Goal: Navigation & Orientation: Find specific page/section

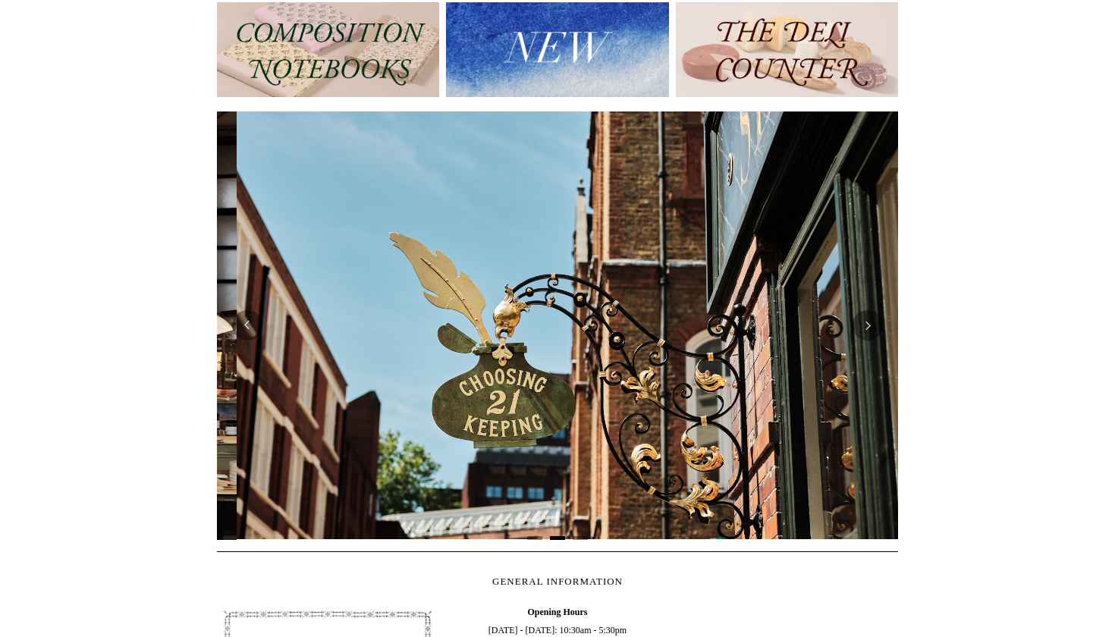
scroll to position [0, 680]
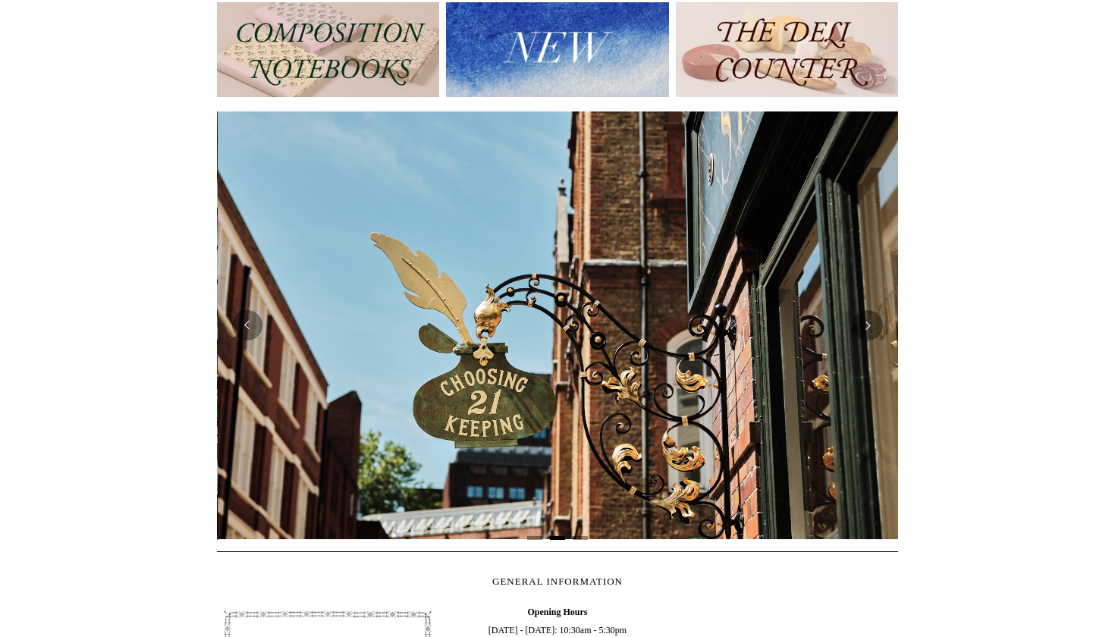
drag, startPoint x: 718, startPoint y: 387, endPoint x: 569, endPoint y: 398, distance: 149.9
click at [569, 398] on div at bounding box center [558, 325] width 2044 height 451
click at [867, 328] on button "Next" at bounding box center [868, 325] width 30 height 30
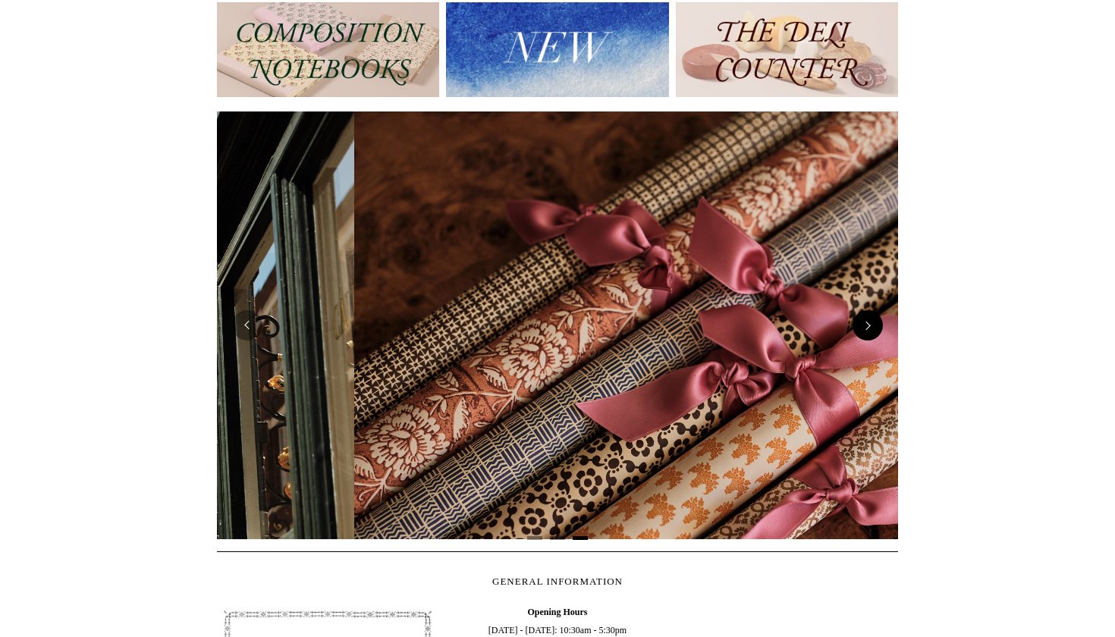
scroll to position [0, 1363]
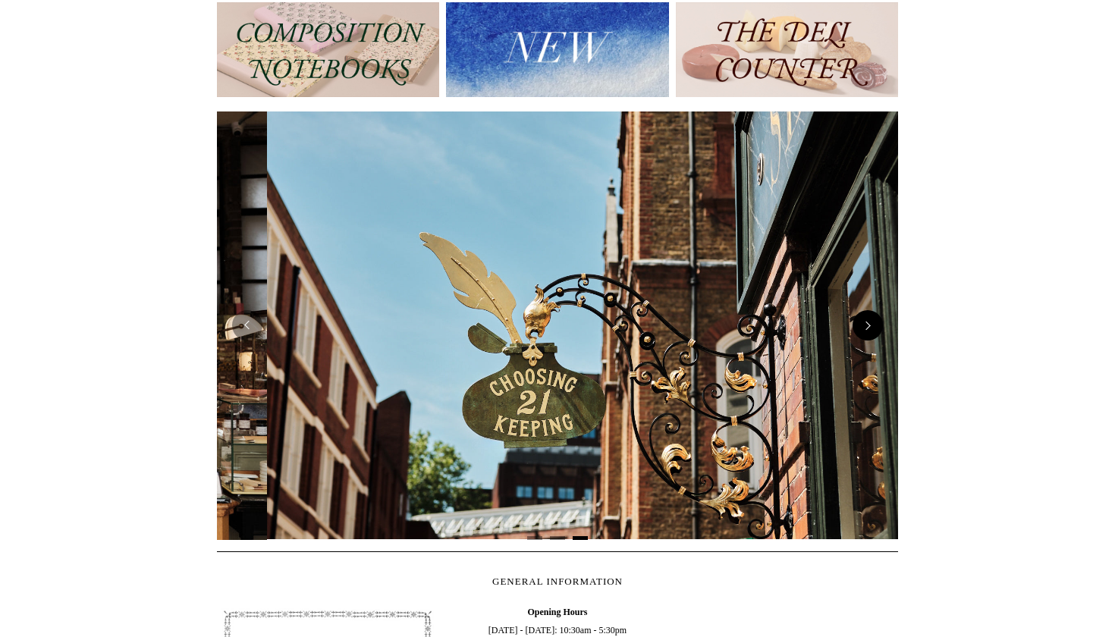
click at [868, 325] on button "Next" at bounding box center [868, 325] width 30 height 30
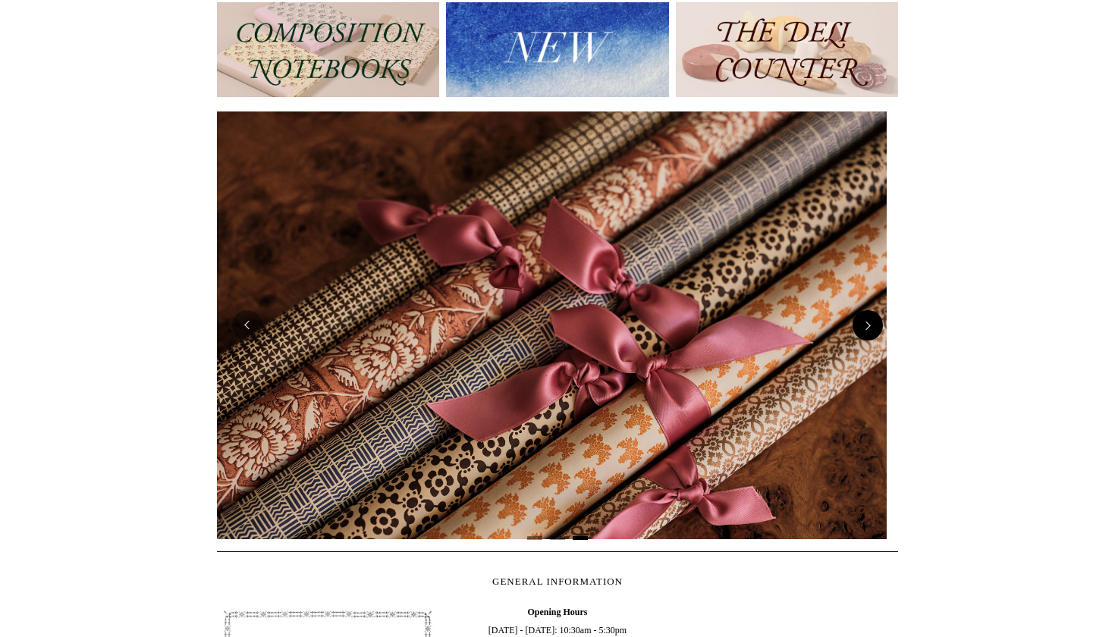
click at [868, 325] on button "Next" at bounding box center [868, 325] width 30 height 30
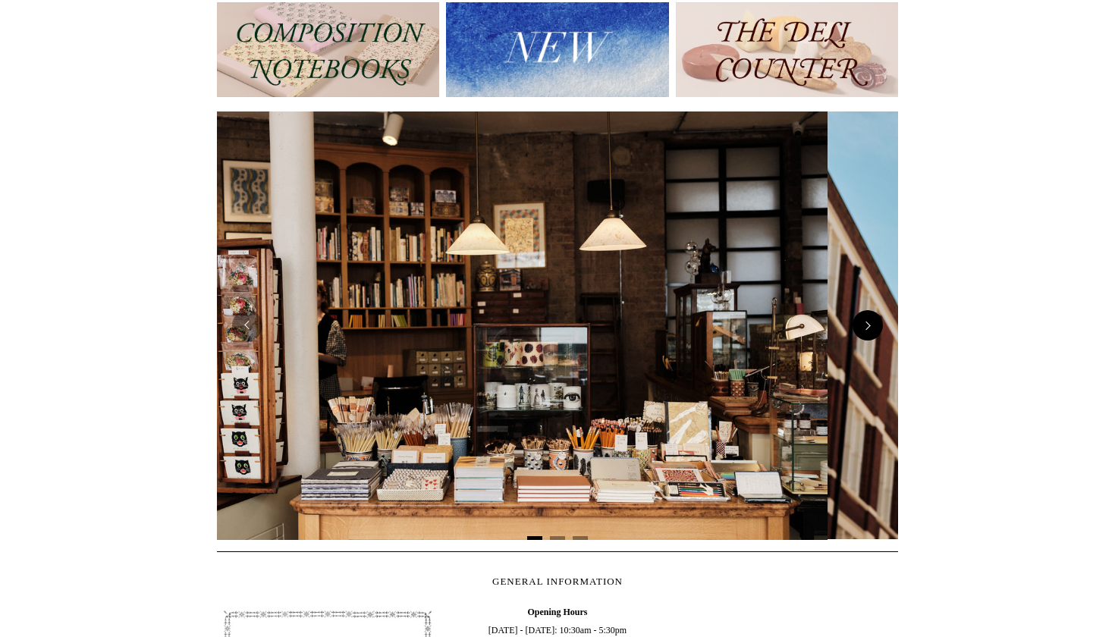
scroll to position [0, 0]
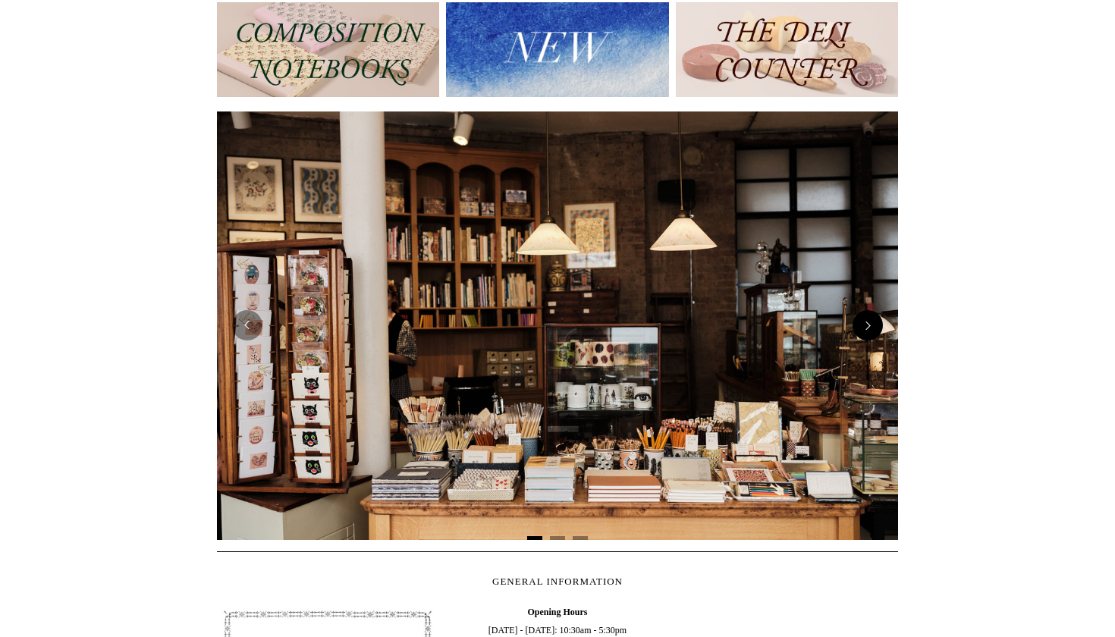
click at [868, 325] on button "Next" at bounding box center [868, 325] width 30 height 30
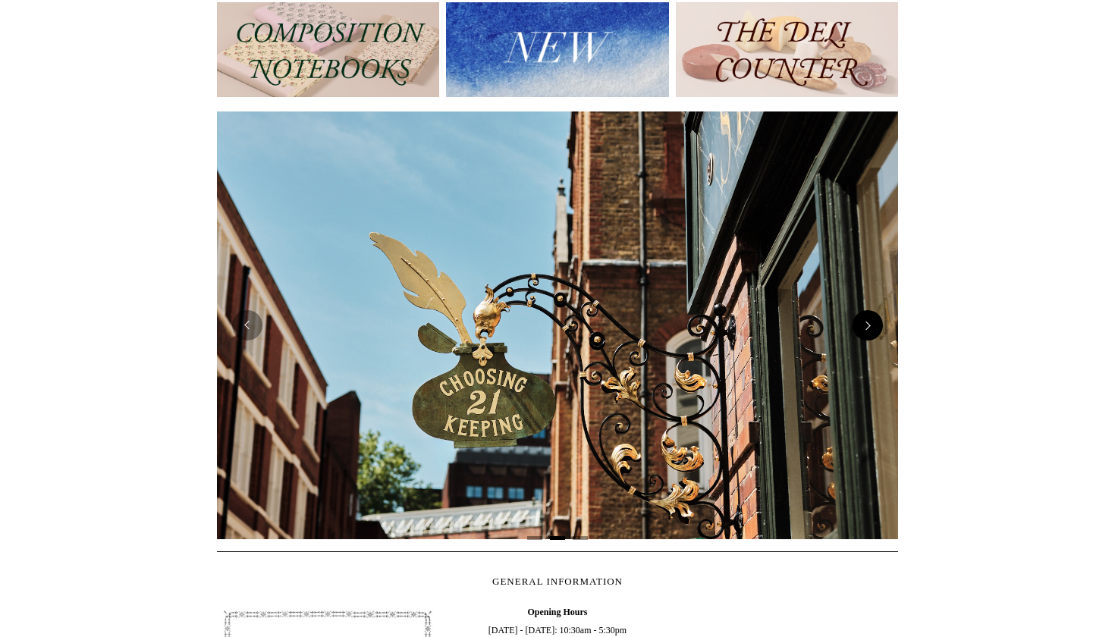
click at [868, 325] on button "Next" at bounding box center [868, 325] width 30 height 30
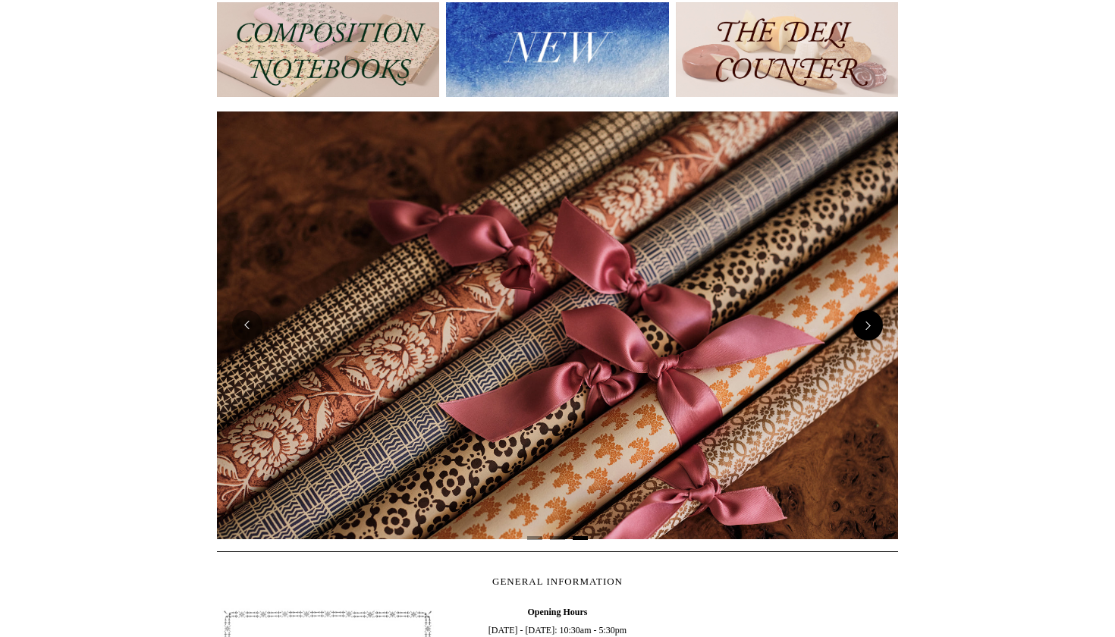
click at [868, 326] on button "Next" at bounding box center [868, 325] width 30 height 30
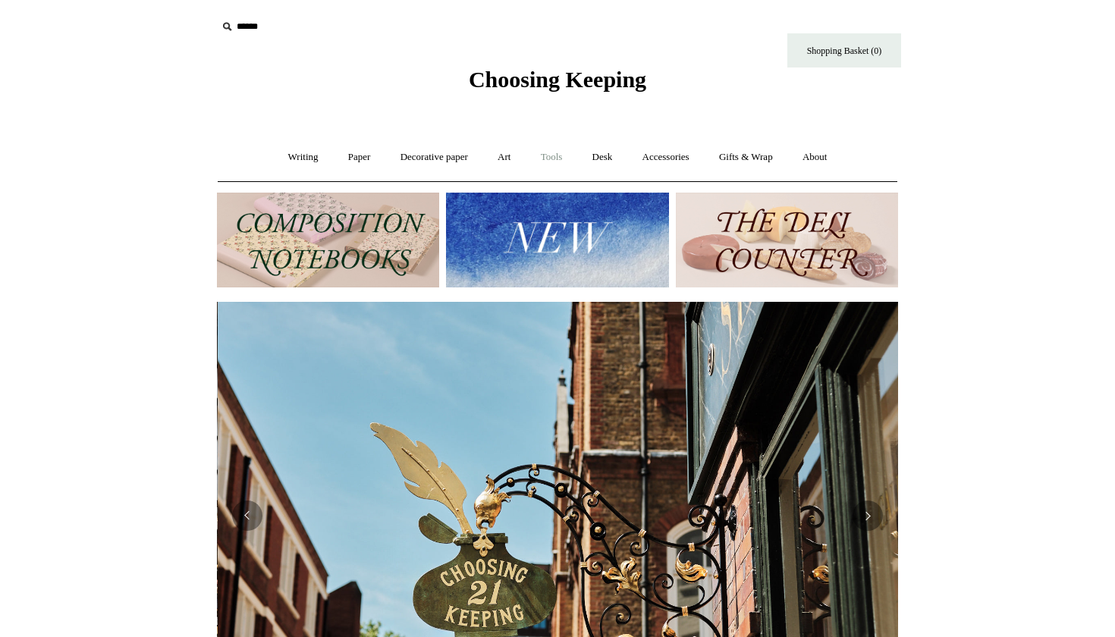
scroll to position [0, 681]
click at [611, 169] on link "Desk +" at bounding box center [603, 157] width 48 height 40
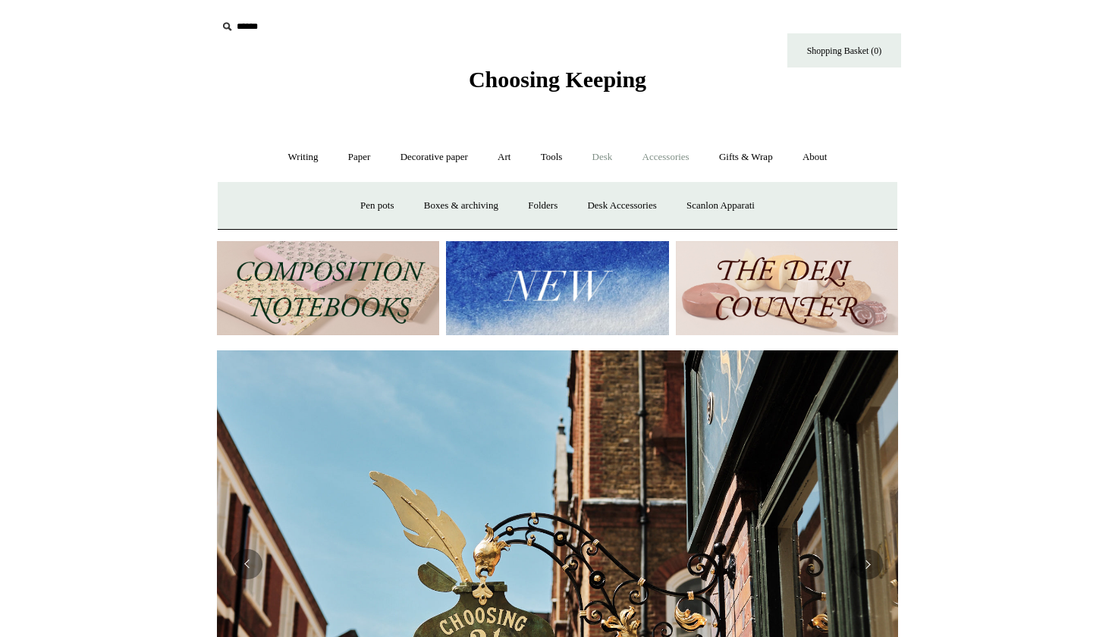
click at [666, 157] on link "Accessories +" at bounding box center [666, 157] width 74 height 40
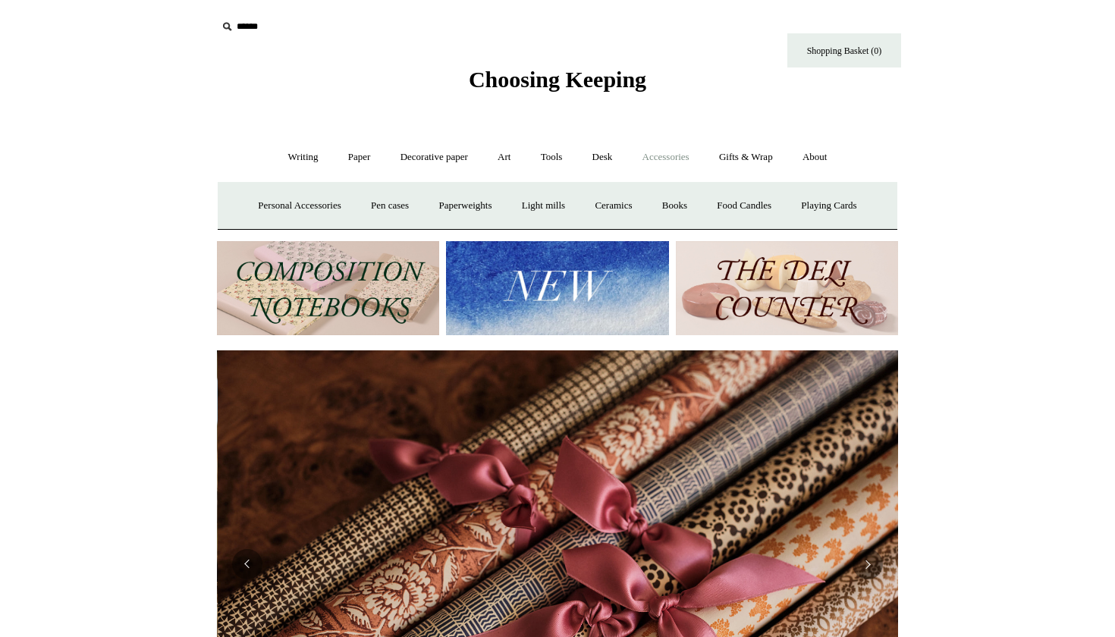
scroll to position [0, 1363]
click at [275, 197] on link "Personal Accessories +" at bounding box center [299, 206] width 110 height 40
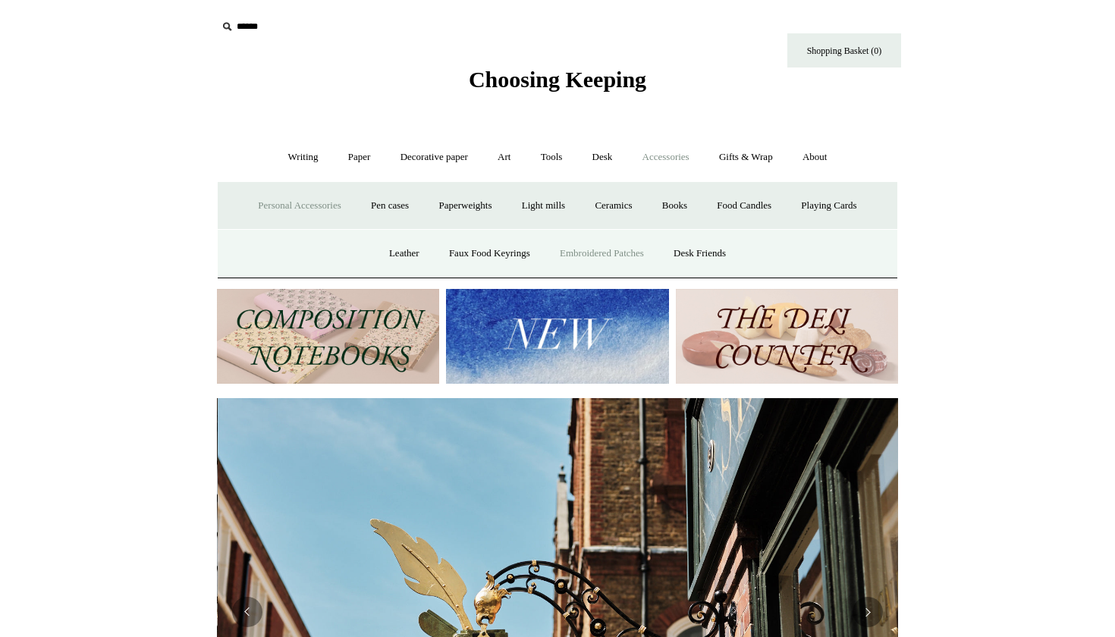
scroll to position [0, 681]
click at [646, 246] on link "Embroidered Patches" at bounding box center [602, 254] width 112 height 40
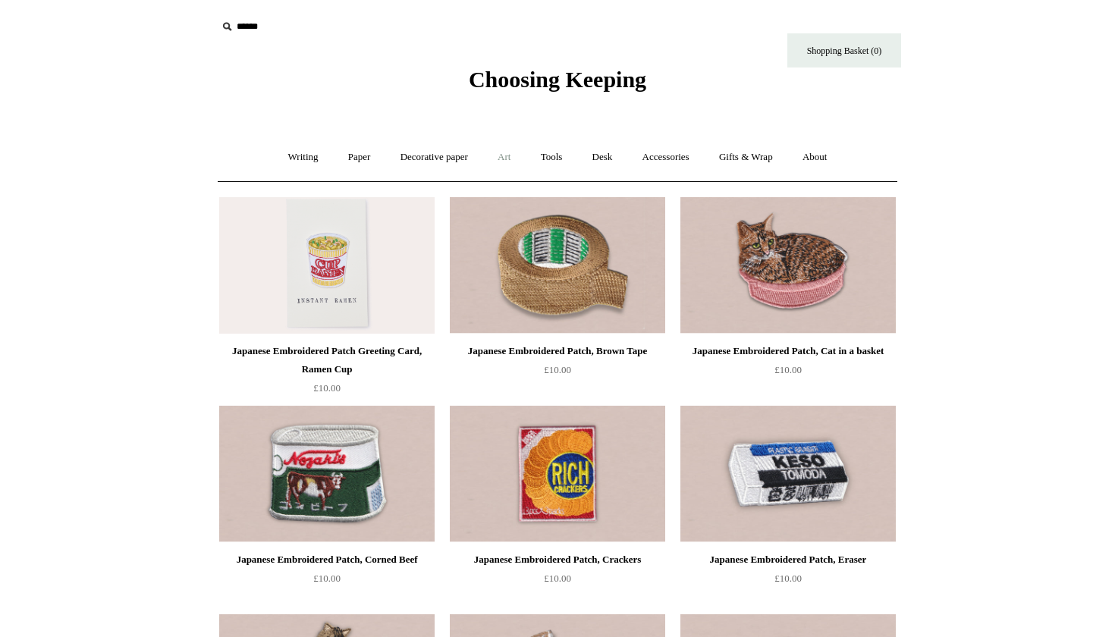
click at [504, 158] on link "Art +" at bounding box center [504, 157] width 40 height 40
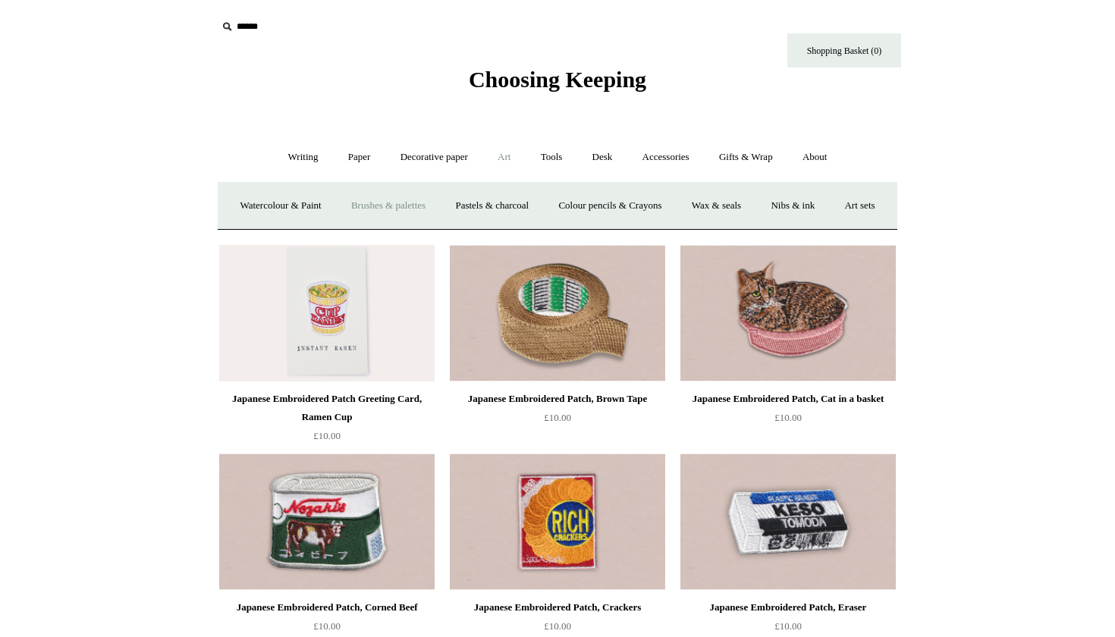
click at [417, 196] on link "Brushes & palettes" at bounding box center [389, 206] width 102 height 40
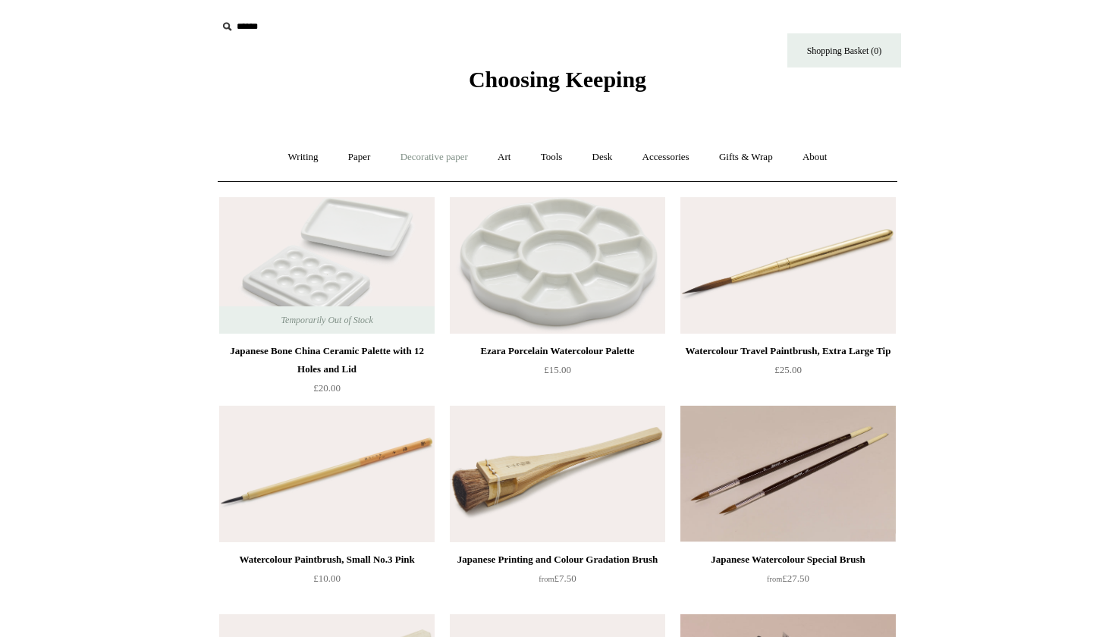
click at [434, 156] on link "Decorative paper +" at bounding box center [434, 157] width 95 height 40
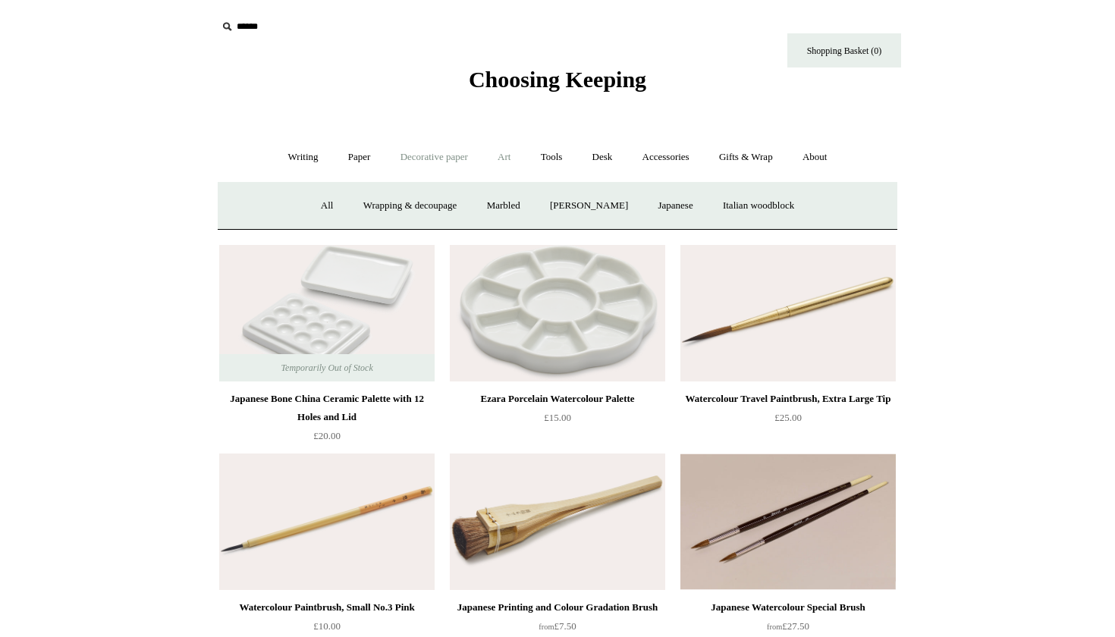
click at [515, 153] on link "Art +" at bounding box center [504, 157] width 40 height 40
click at [831, 226] on link "Art sets" at bounding box center [860, 206] width 58 height 40
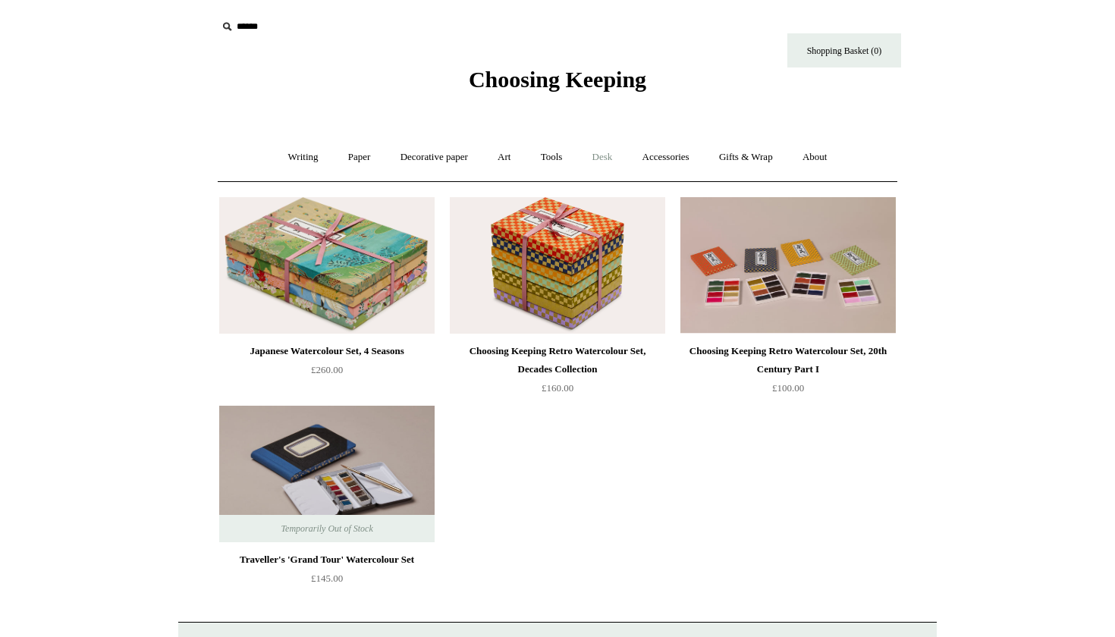
click at [612, 147] on link "Desk +" at bounding box center [603, 157] width 48 height 40
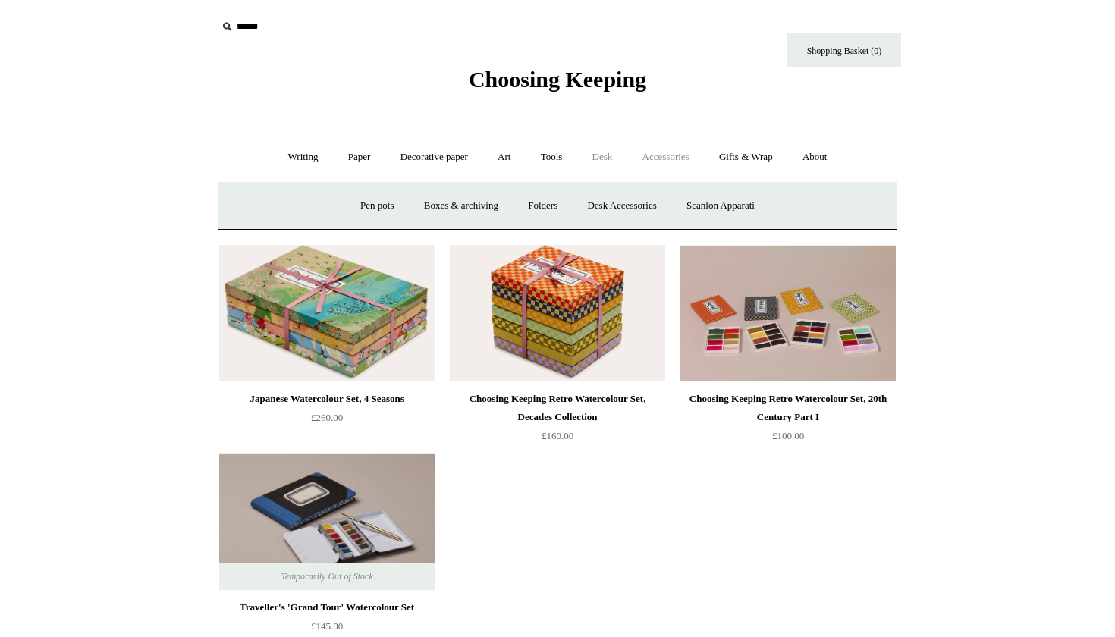
click at [657, 153] on link "Accessories +" at bounding box center [666, 157] width 74 height 40
click at [641, 205] on link "Ceramics +" at bounding box center [613, 206] width 64 height 40
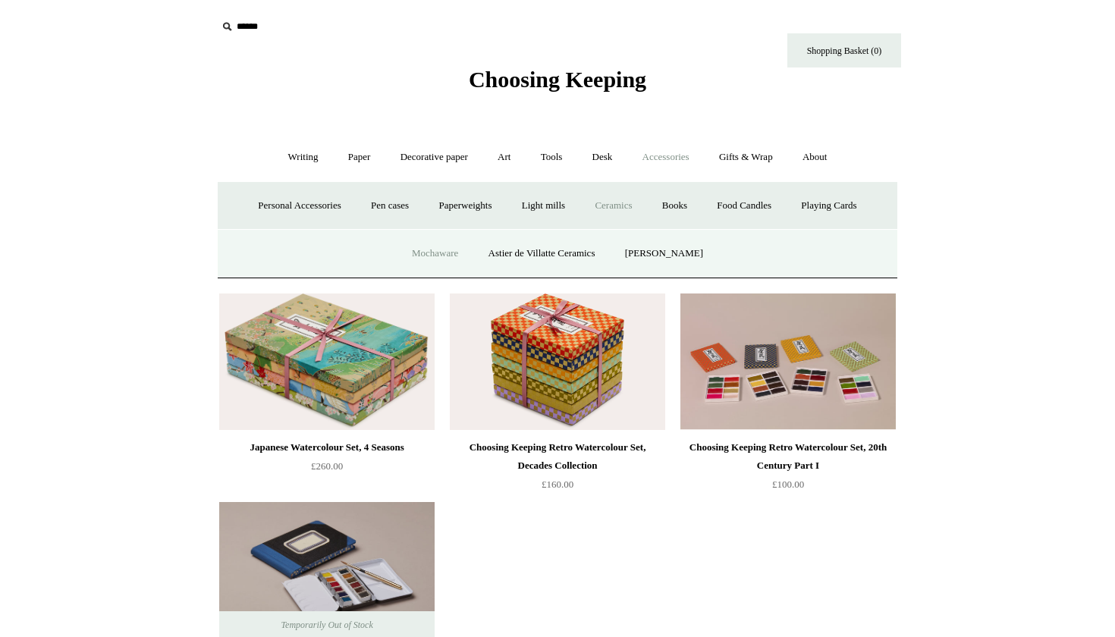
click at [446, 255] on link "Mochaware" at bounding box center [435, 254] width 74 height 40
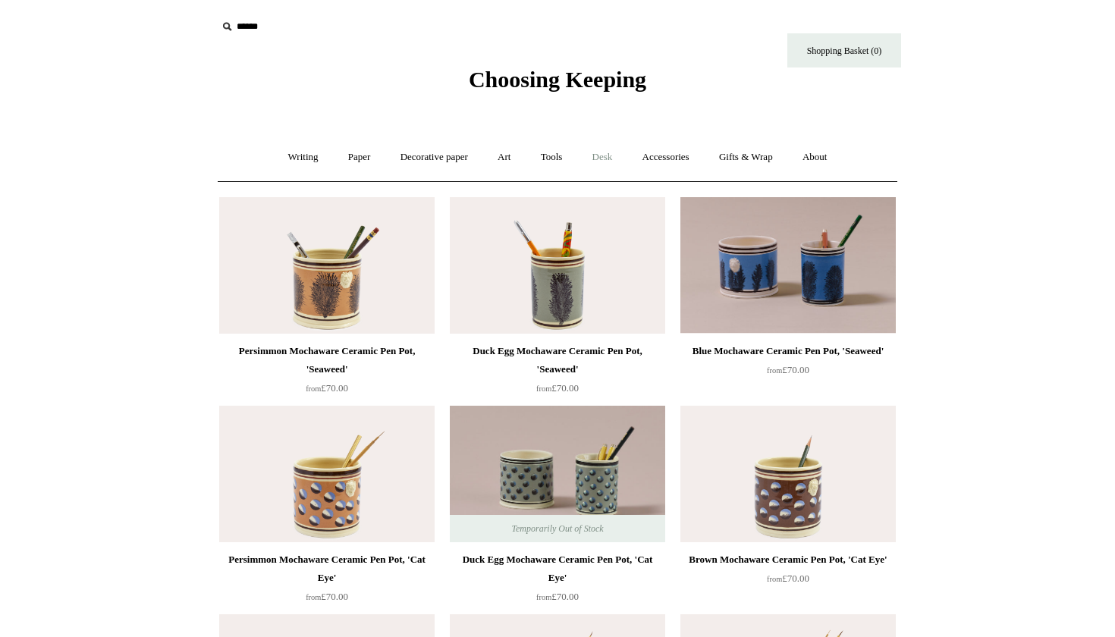
click at [609, 154] on link "Desk +" at bounding box center [603, 157] width 48 height 40
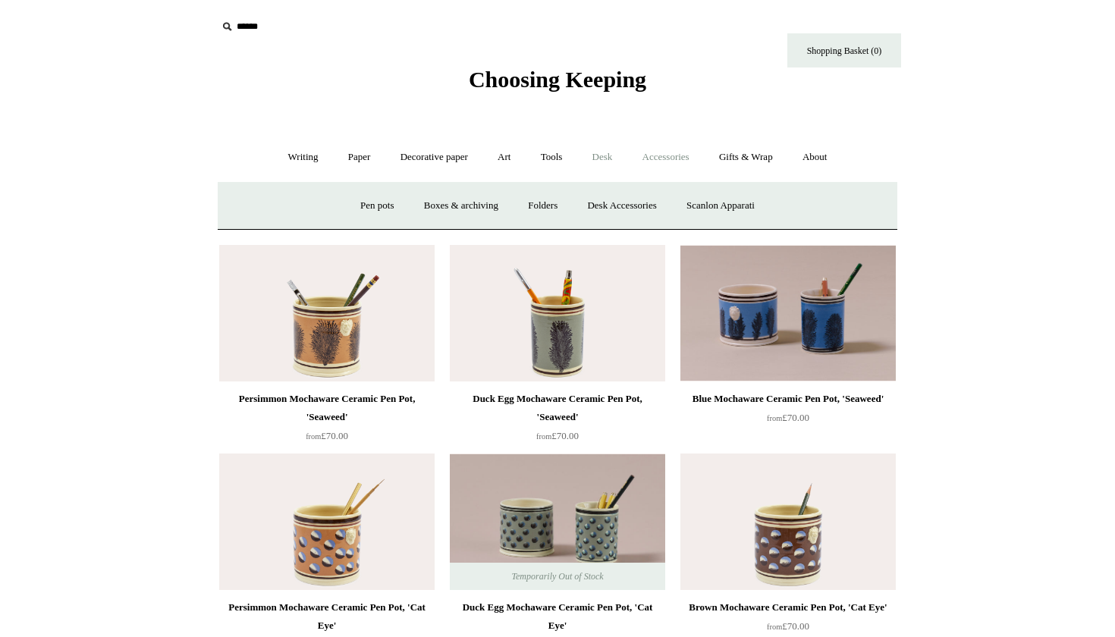
click at [679, 153] on link "Accessories +" at bounding box center [666, 157] width 74 height 40
click at [624, 201] on link "Ceramics +" at bounding box center [613, 206] width 64 height 40
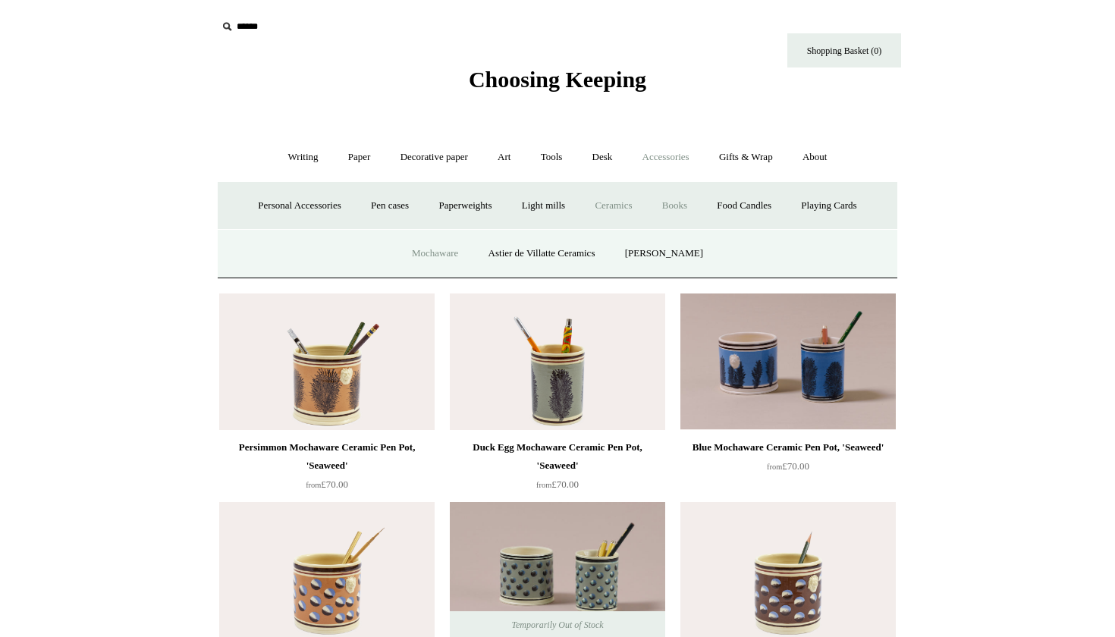
click at [690, 201] on link "Books" at bounding box center [675, 206] width 52 height 40
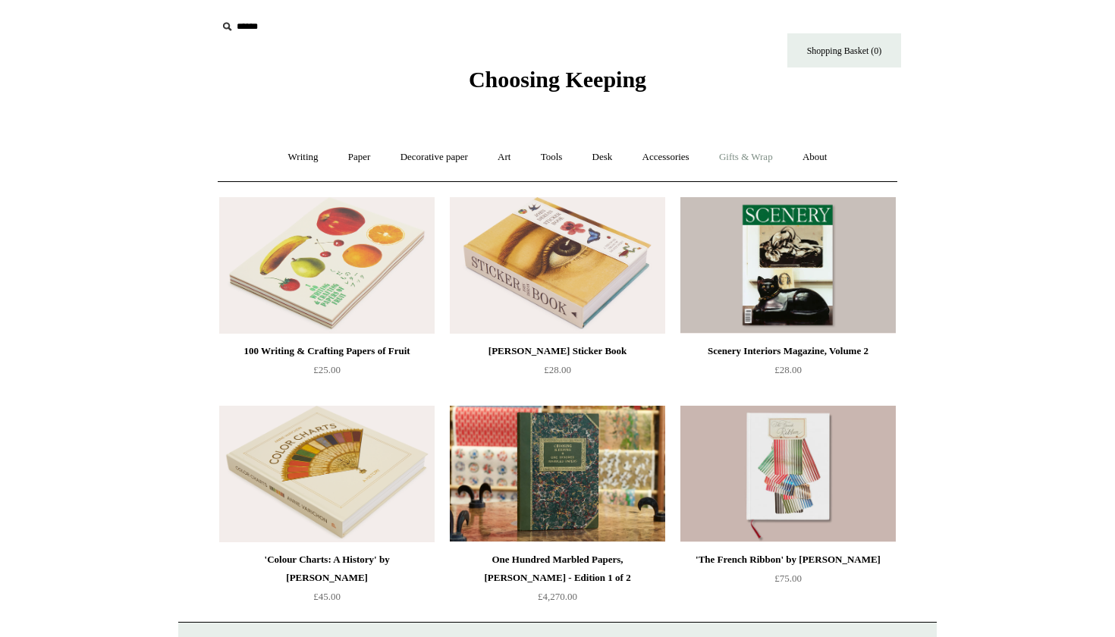
click at [748, 141] on link "Gifts & Wrap +" at bounding box center [746, 157] width 81 height 40
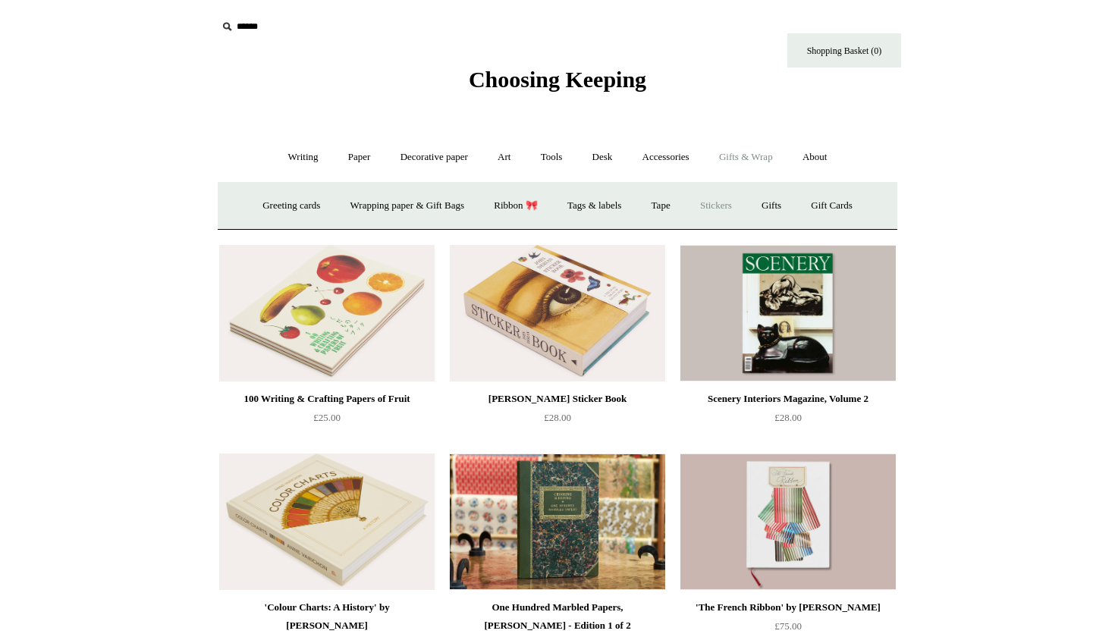
click at [733, 195] on link "Stickers" at bounding box center [716, 206] width 59 height 40
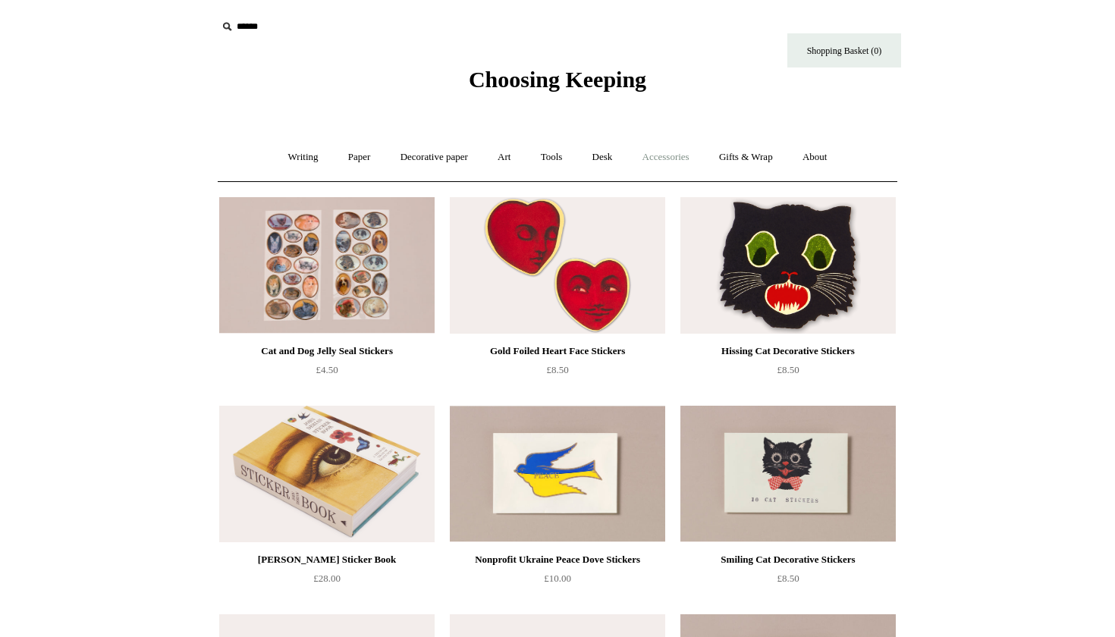
click at [671, 155] on link "Accessories +" at bounding box center [666, 157] width 74 height 40
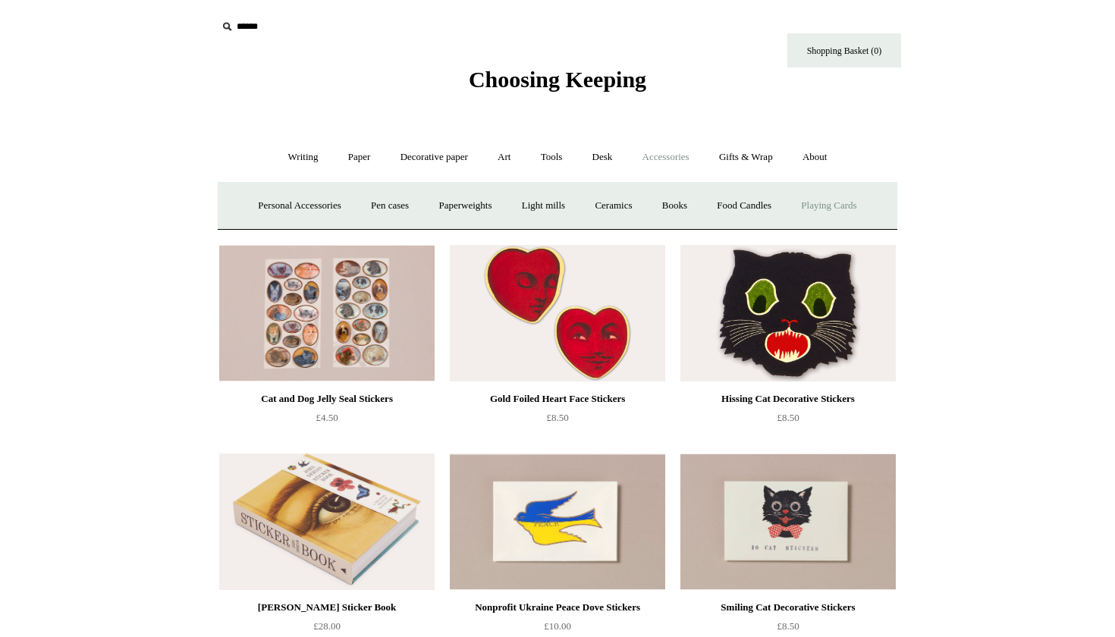
click at [848, 201] on link "Playing Cards" at bounding box center [828, 206] width 83 height 40
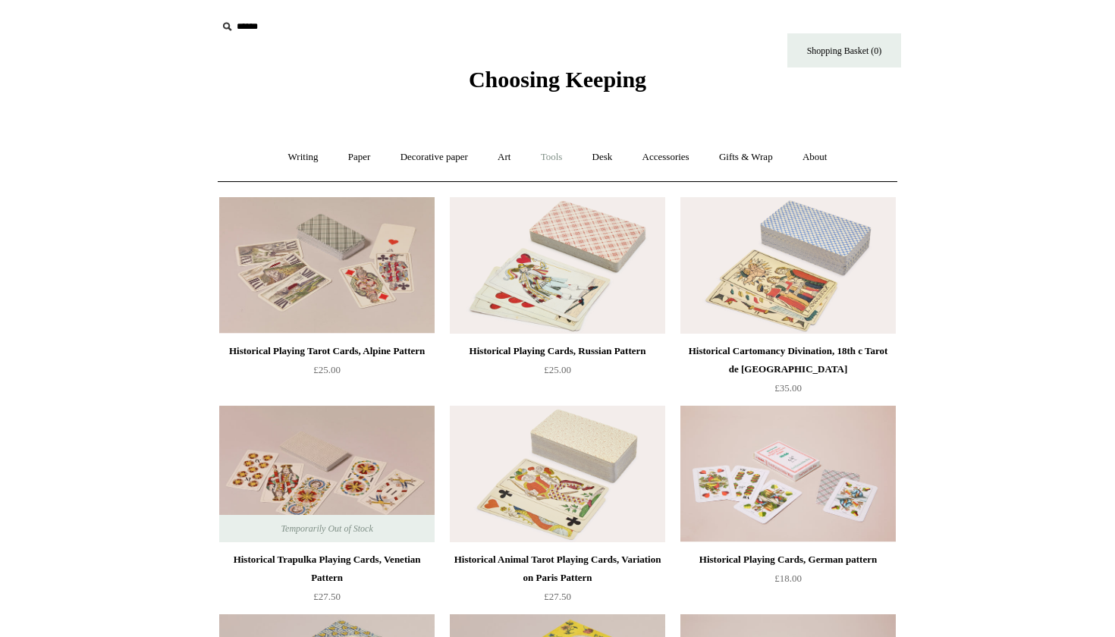
click at [549, 156] on link "Tools +" at bounding box center [551, 157] width 49 height 40
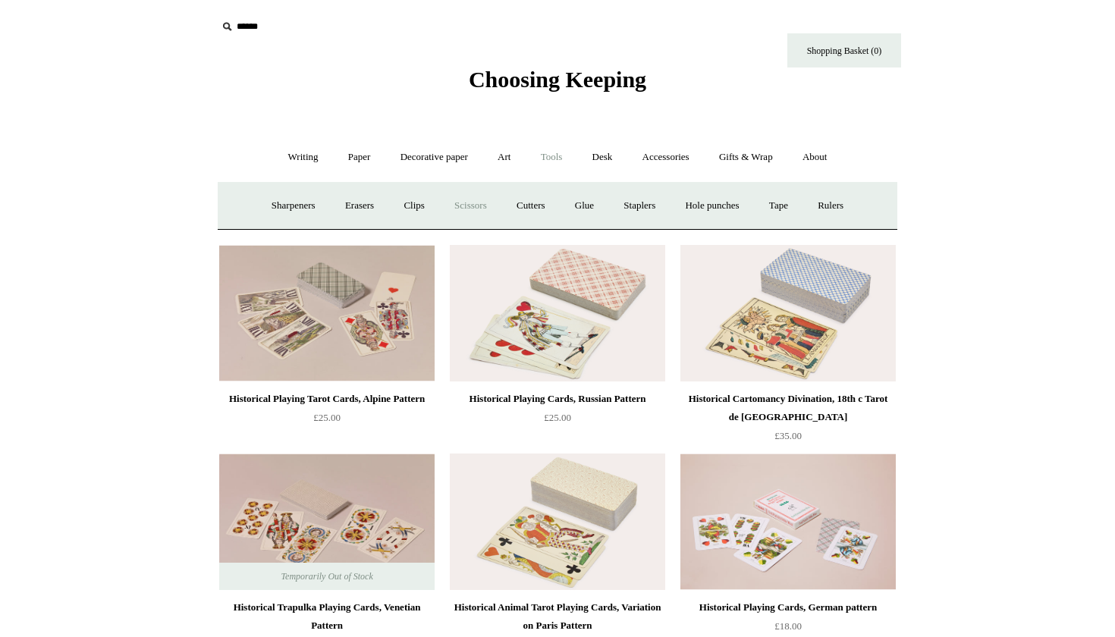
click at [457, 221] on link "Scissors" at bounding box center [471, 206] width 60 height 40
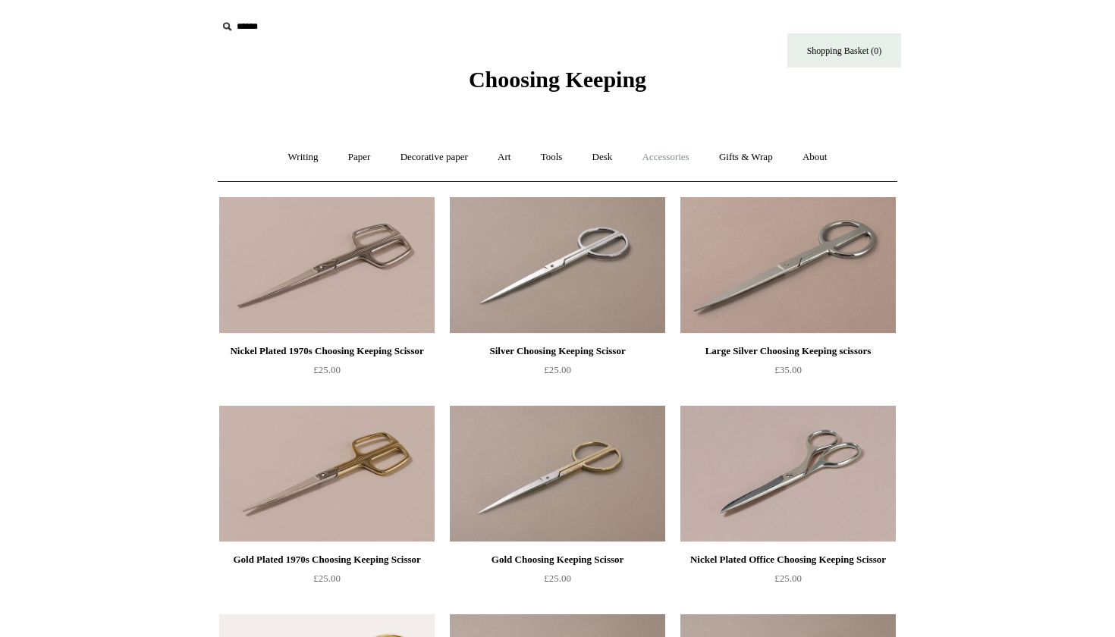
click at [674, 147] on link "Accessories +" at bounding box center [666, 157] width 74 height 40
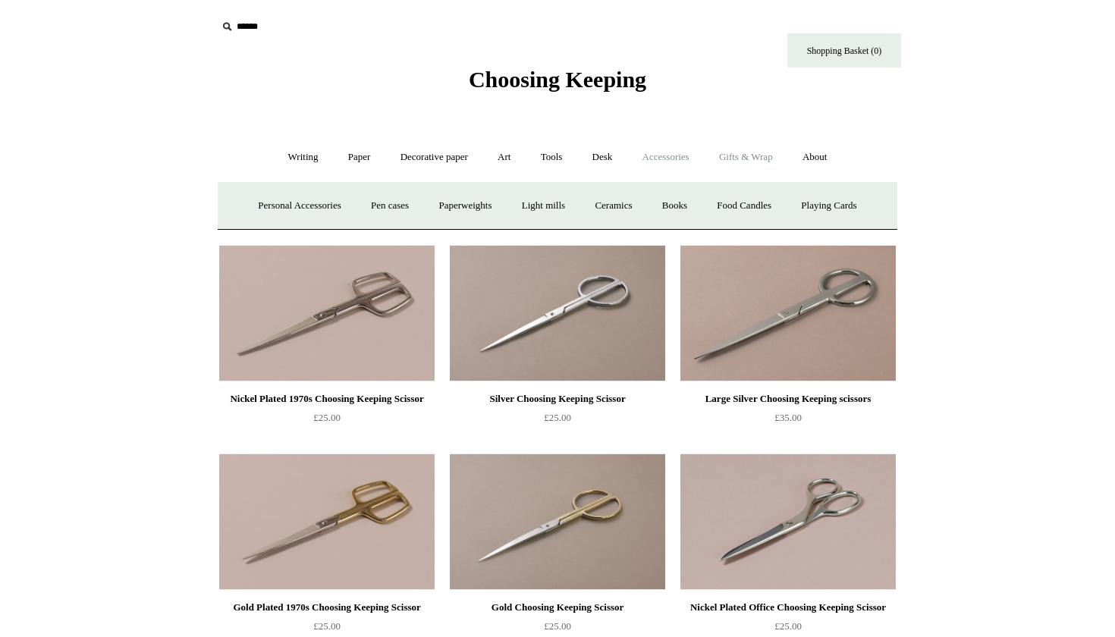
click at [766, 155] on link "Gifts & Wrap +" at bounding box center [746, 157] width 81 height 40
click at [781, 200] on link "Gifts +" at bounding box center [771, 206] width 47 height 40
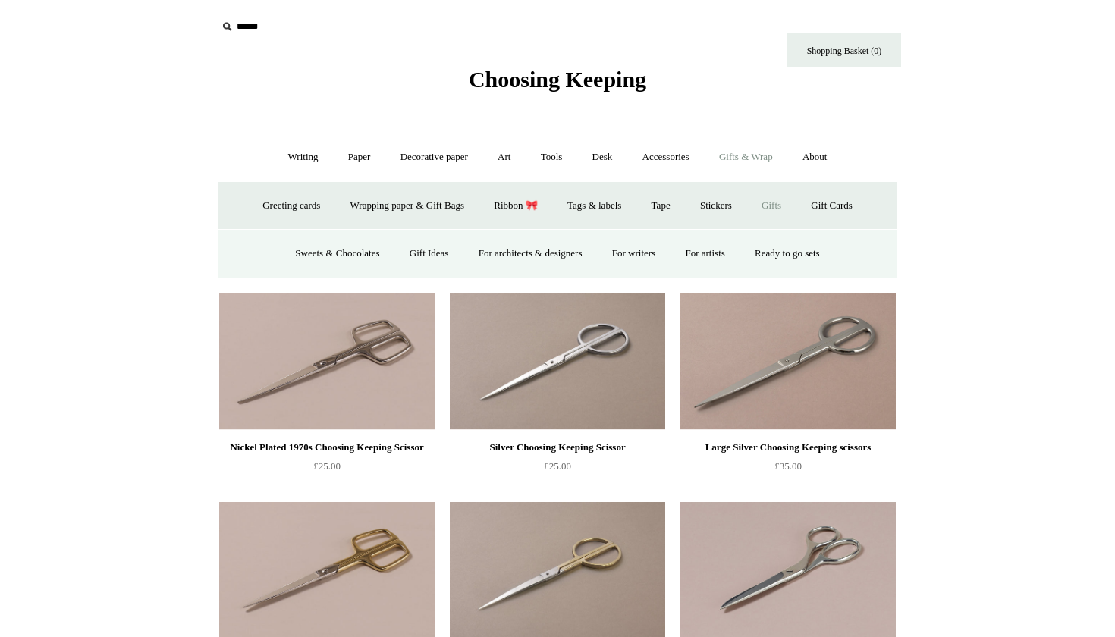
click at [765, 199] on link "Gifts -" at bounding box center [771, 206] width 47 height 40
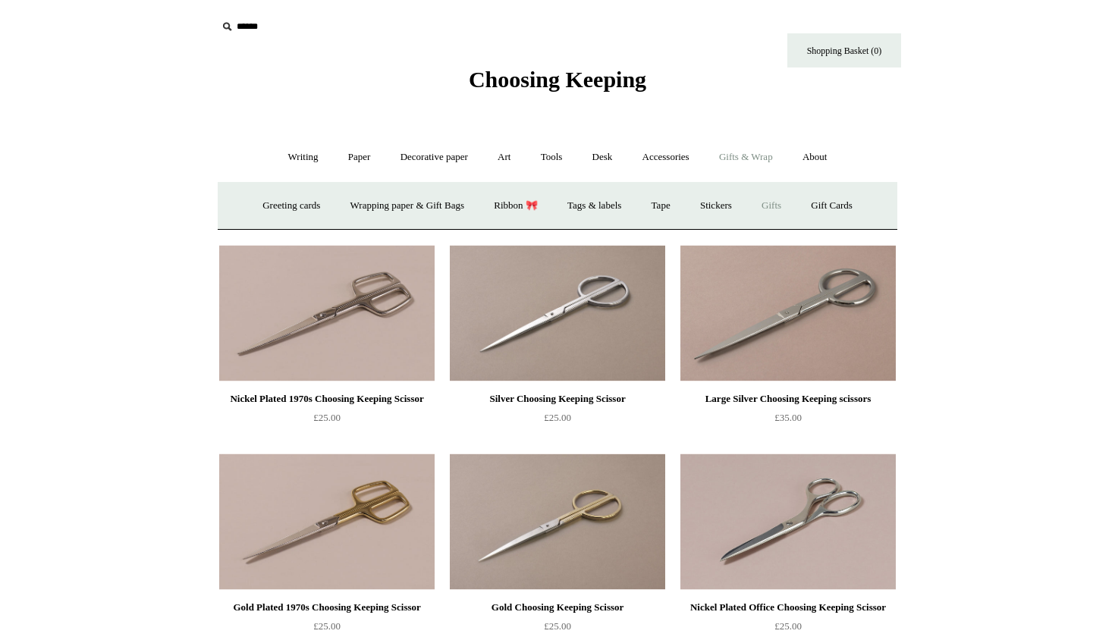
click at [765, 199] on link "Gifts +" at bounding box center [771, 206] width 47 height 40
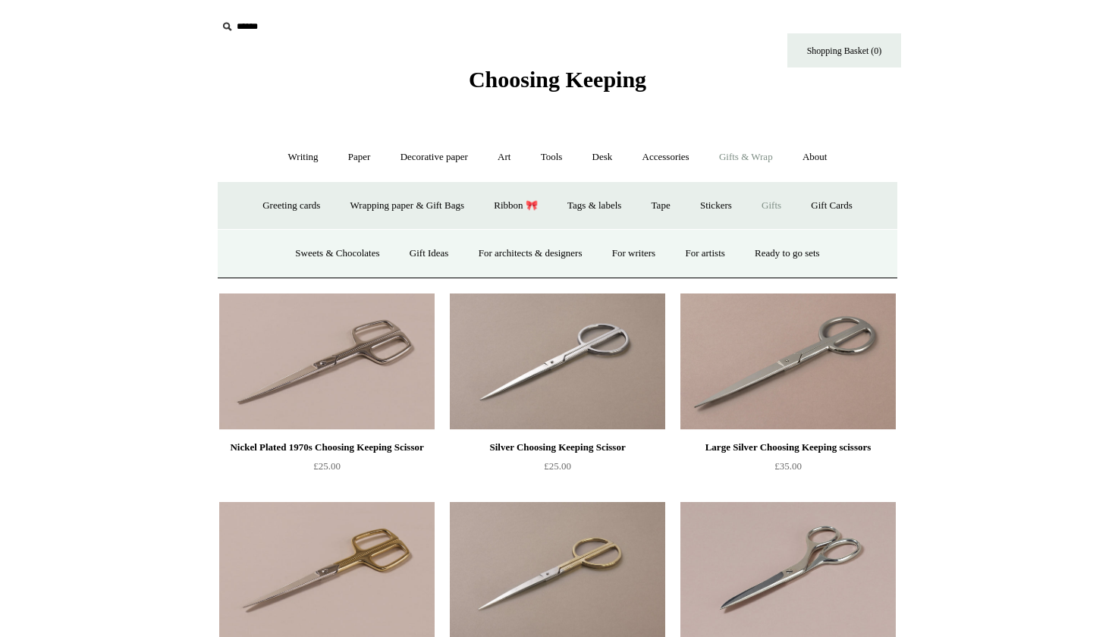
click at [764, 169] on link "Gifts & Wrap -" at bounding box center [746, 157] width 81 height 40
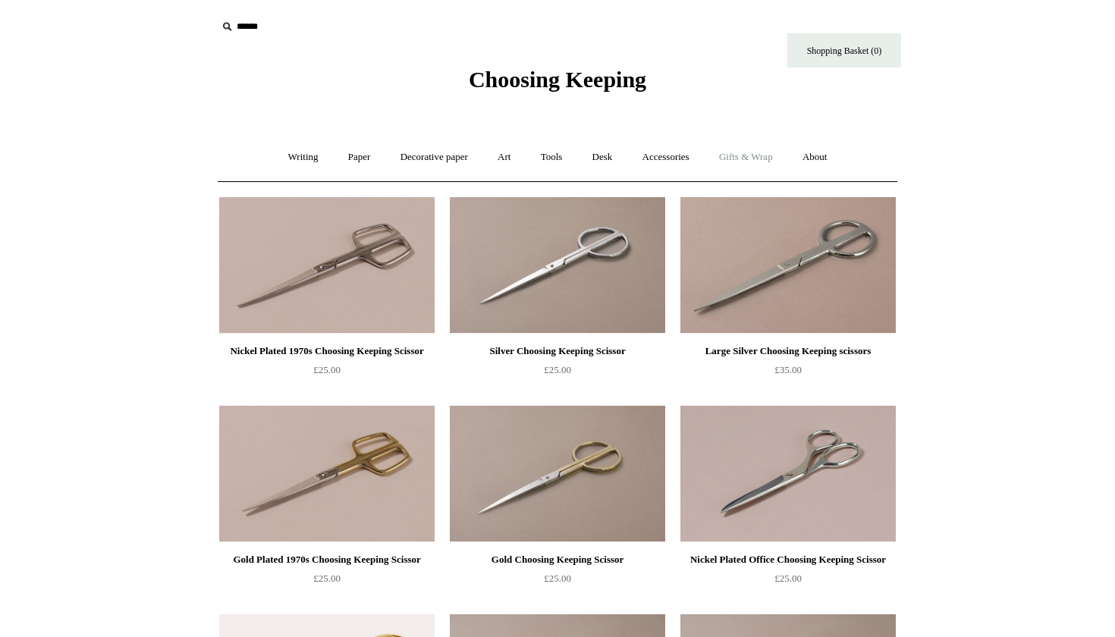
click at [750, 150] on link "Gifts & Wrap +" at bounding box center [746, 157] width 81 height 40
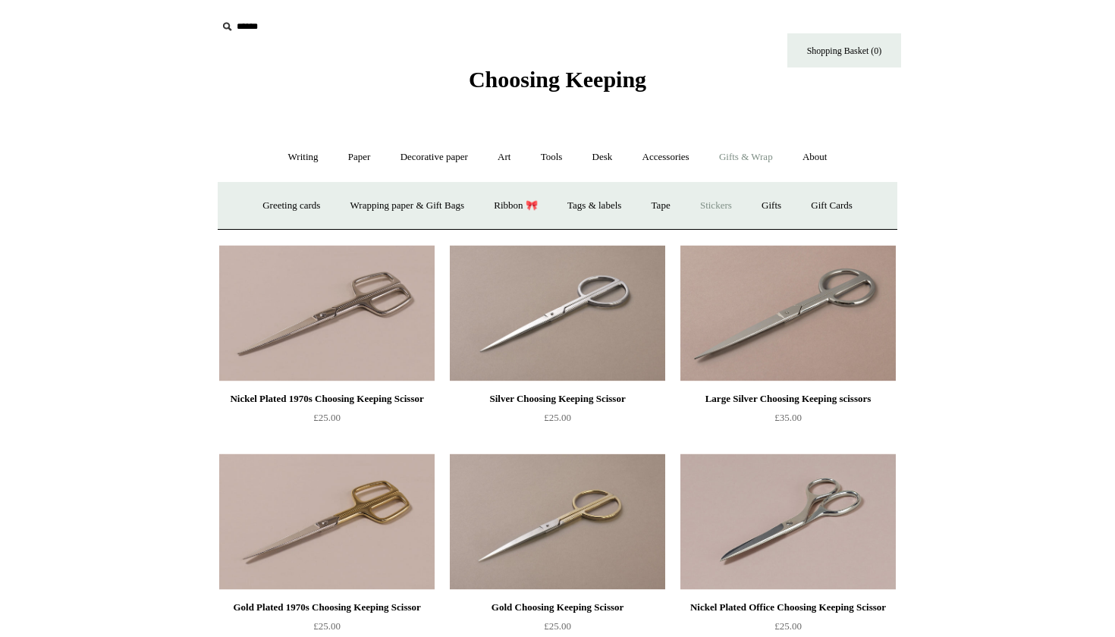
click at [731, 204] on link "Stickers" at bounding box center [716, 206] width 59 height 40
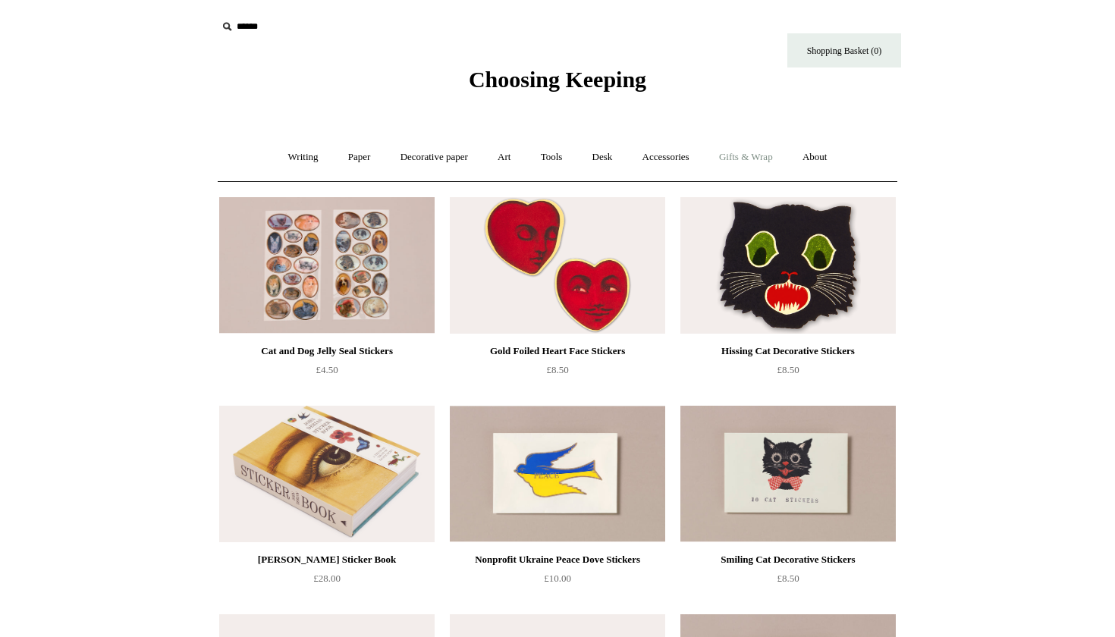
click at [748, 160] on link "Gifts & Wrap +" at bounding box center [746, 157] width 81 height 40
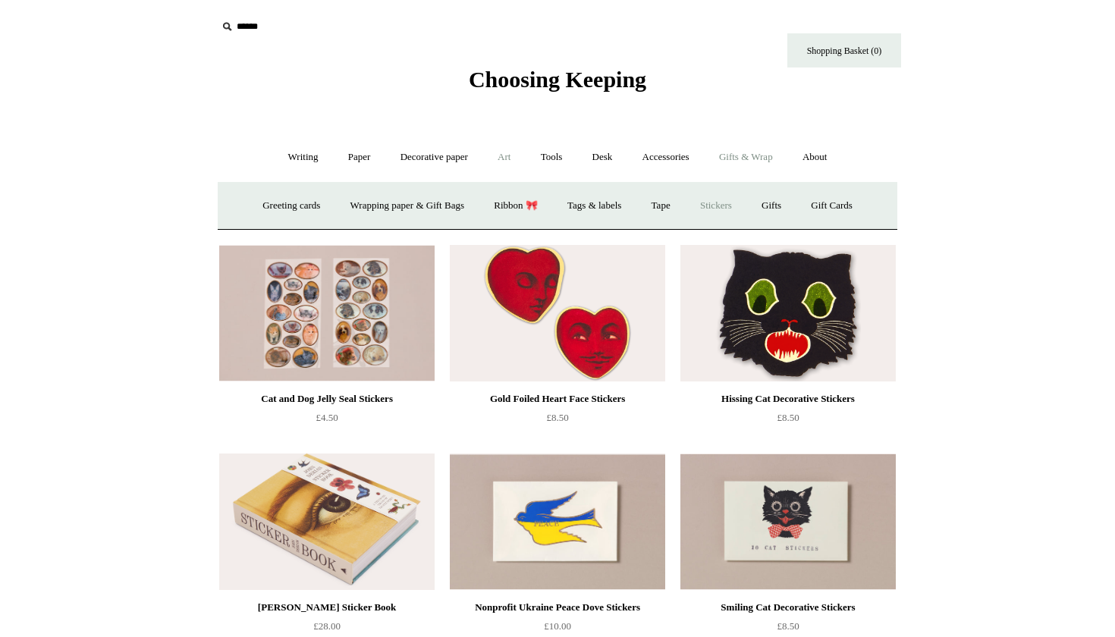
click at [508, 156] on link "Art +" at bounding box center [504, 157] width 40 height 40
click at [424, 159] on link "Decorative paper +" at bounding box center [434, 157] width 95 height 40
click at [360, 165] on link "Paper +" at bounding box center [360, 157] width 50 height 40
click at [398, 196] on link "📆 Dated Diaries 📆" at bounding box center [438, 206] width 111 height 40
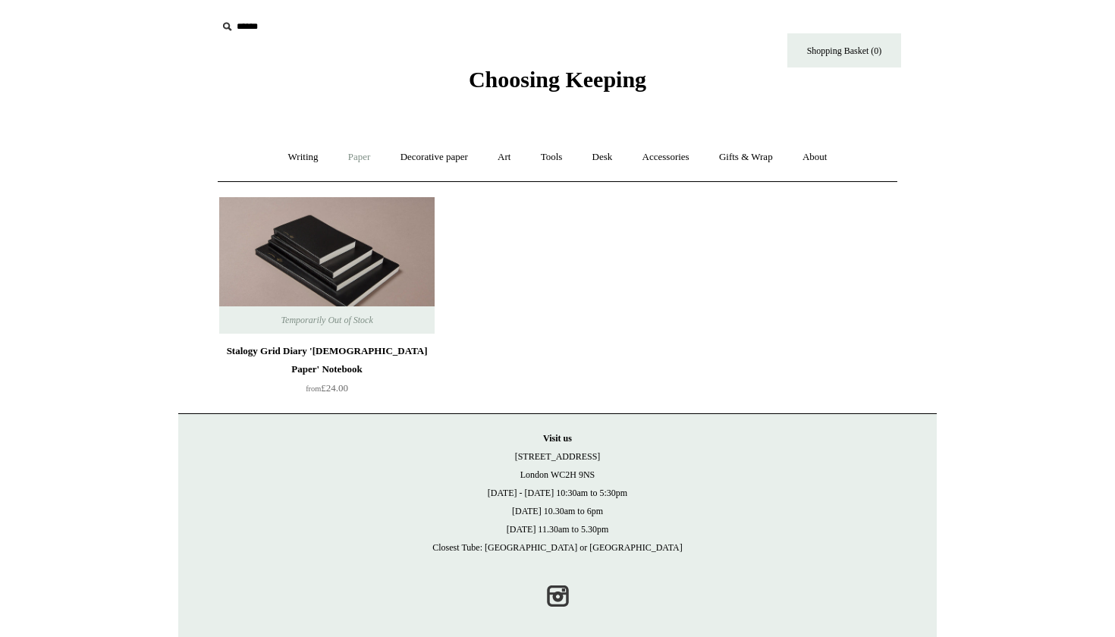
click at [335, 164] on link "Paper +" at bounding box center [360, 157] width 50 height 40
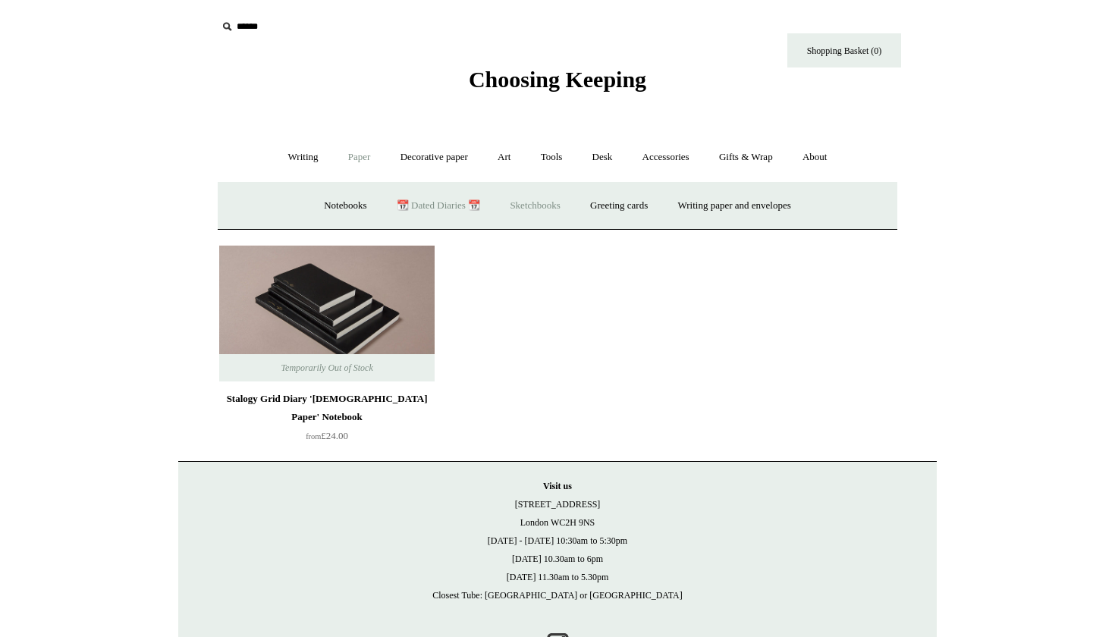
click at [515, 199] on link "Sketchbooks +" at bounding box center [534, 206] width 77 height 40
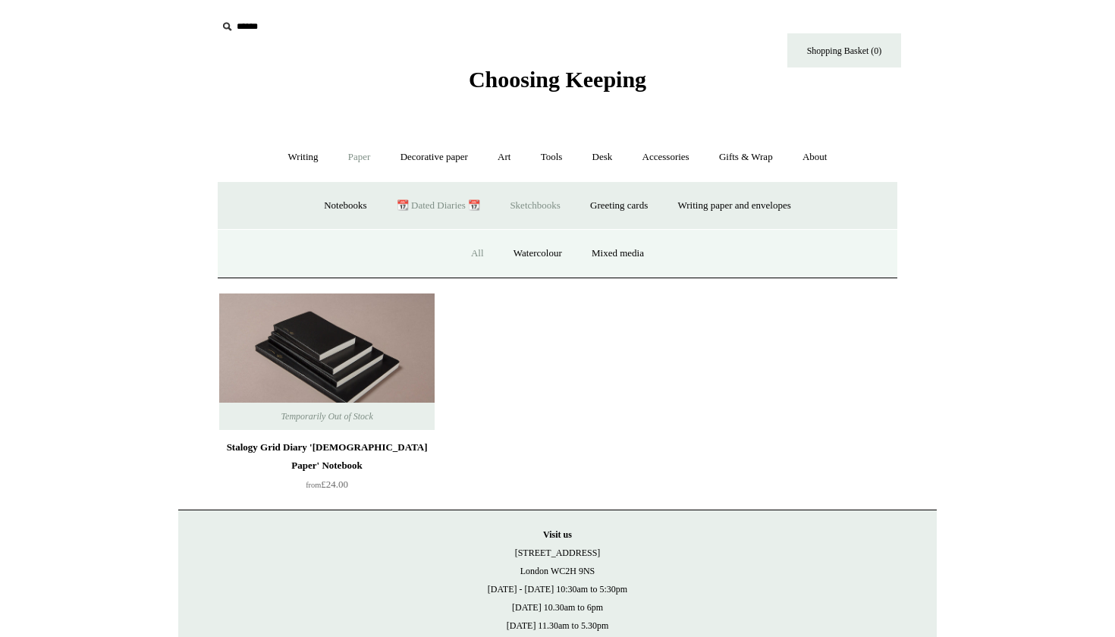
click at [484, 253] on link "All" at bounding box center [477, 254] width 40 height 40
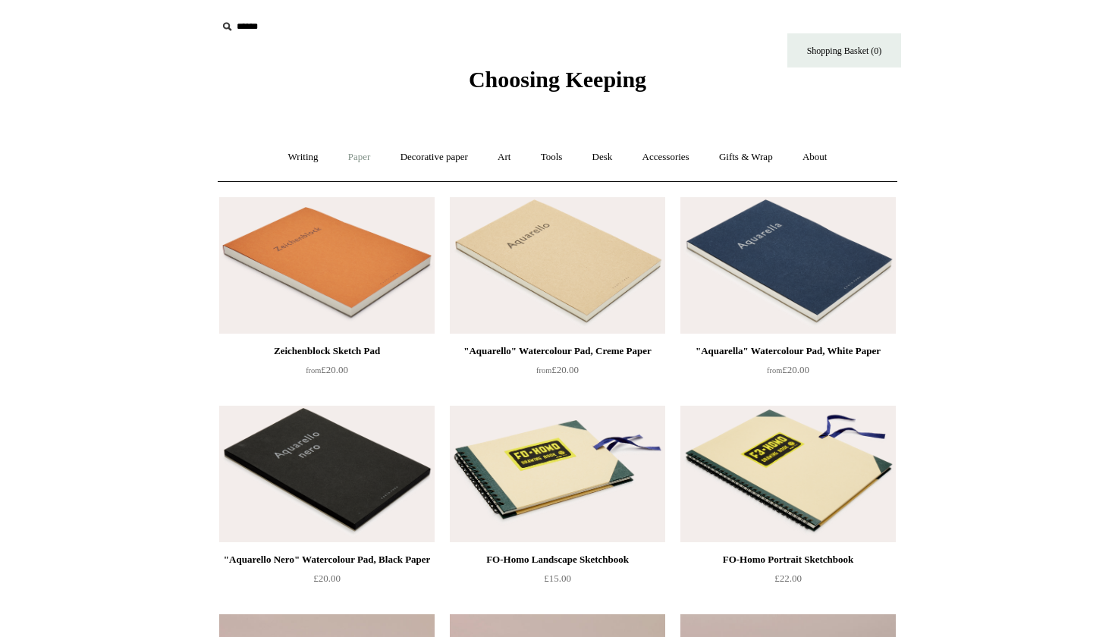
click at [366, 168] on link "Paper +" at bounding box center [360, 157] width 50 height 40
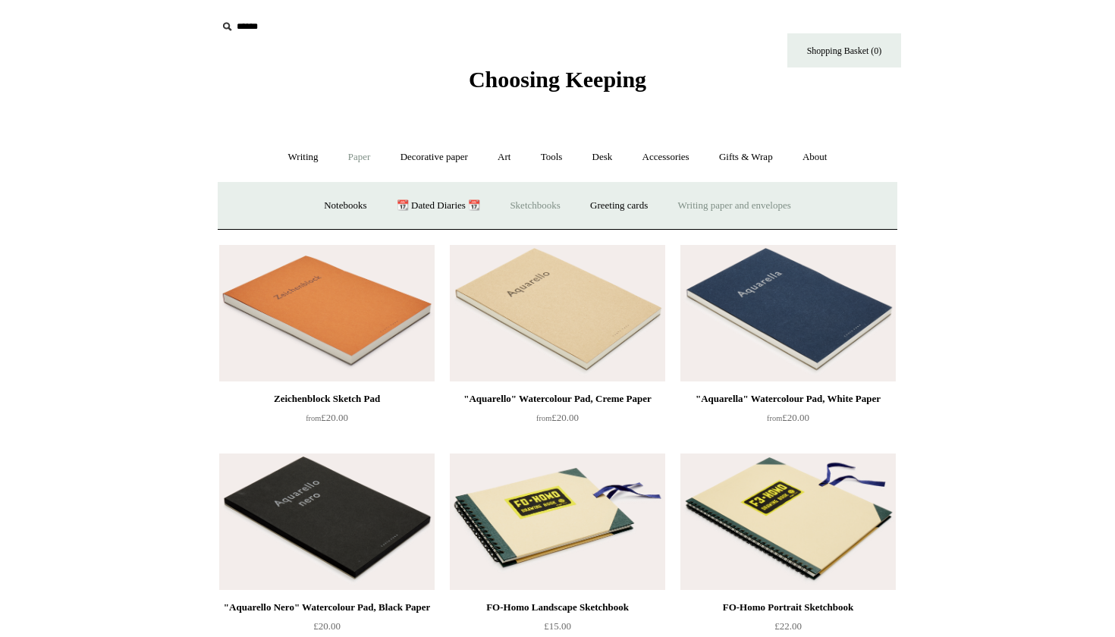
click at [727, 207] on link "Writing paper and envelopes +" at bounding box center [735, 206] width 140 height 40
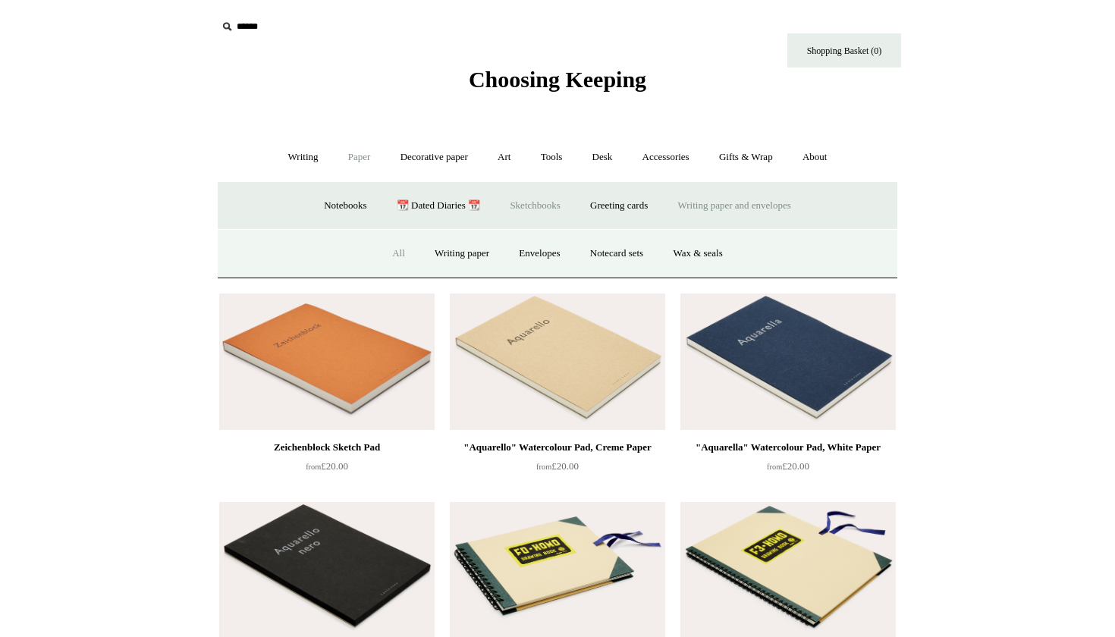
click at [379, 262] on link "All" at bounding box center [399, 254] width 40 height 40
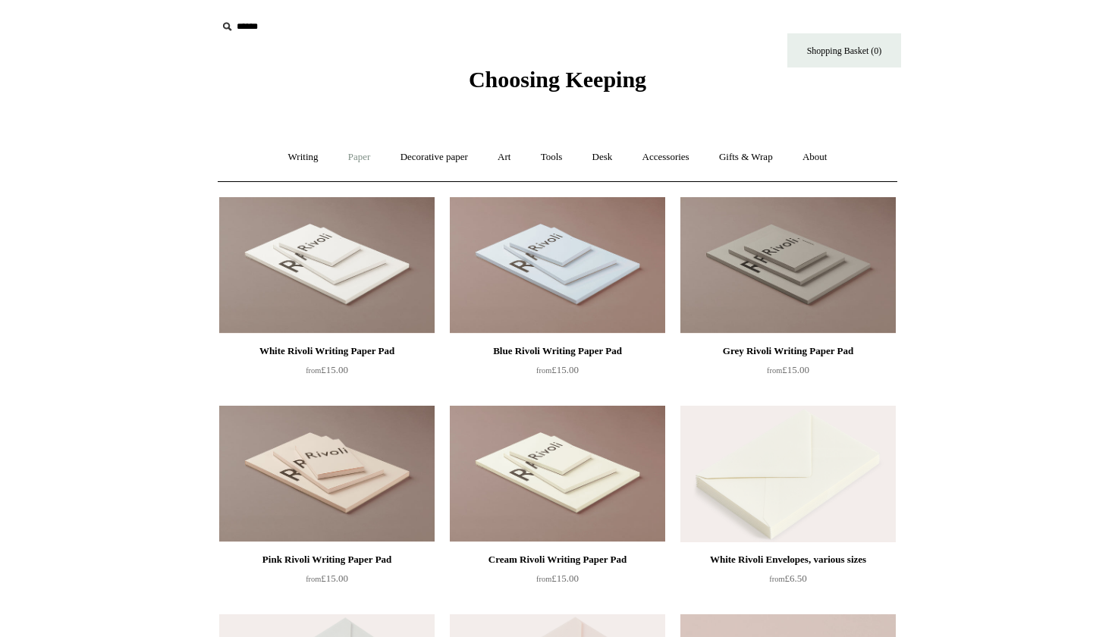
click at [351, 165] on link "Paper +" at bounding box center [360, 157] width 50 height 40
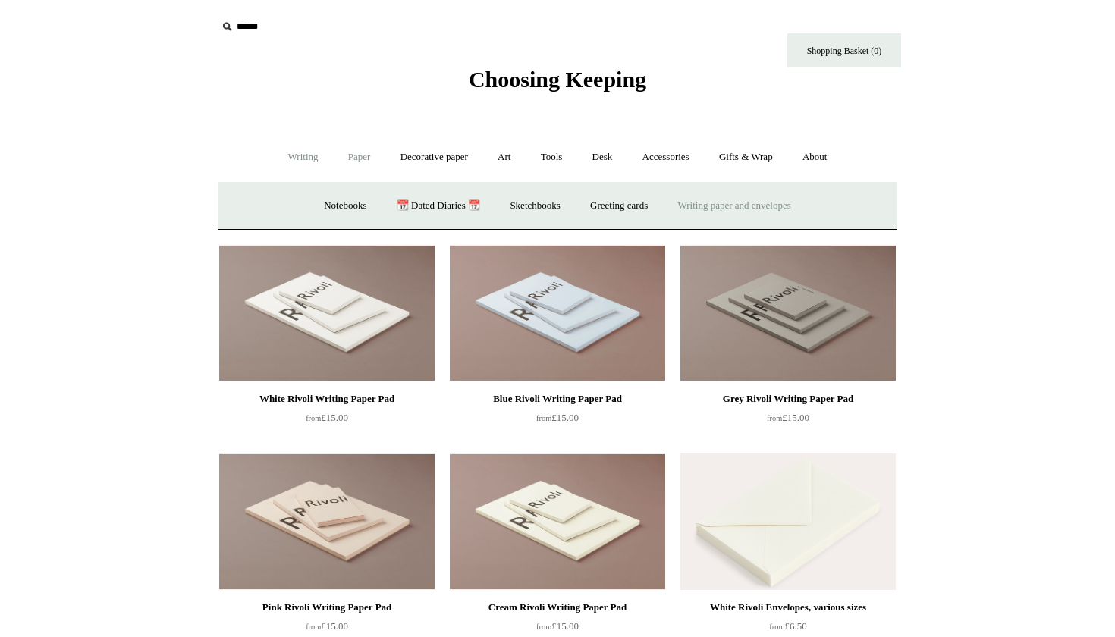
click at [290, 162] on link "Writing +" at bounding box center [304, 157] width 58 height 40
click at [339, 148] on link "Paper +" at bounding box center [360, 157] width 50 height 40
click at [293, 161] on link "Writing +" at bounding box center [304, 157] width 58 height 40
click at [643, 198] on link "Wood pencils +" at bounding box center [649, 206] width 81 height 40
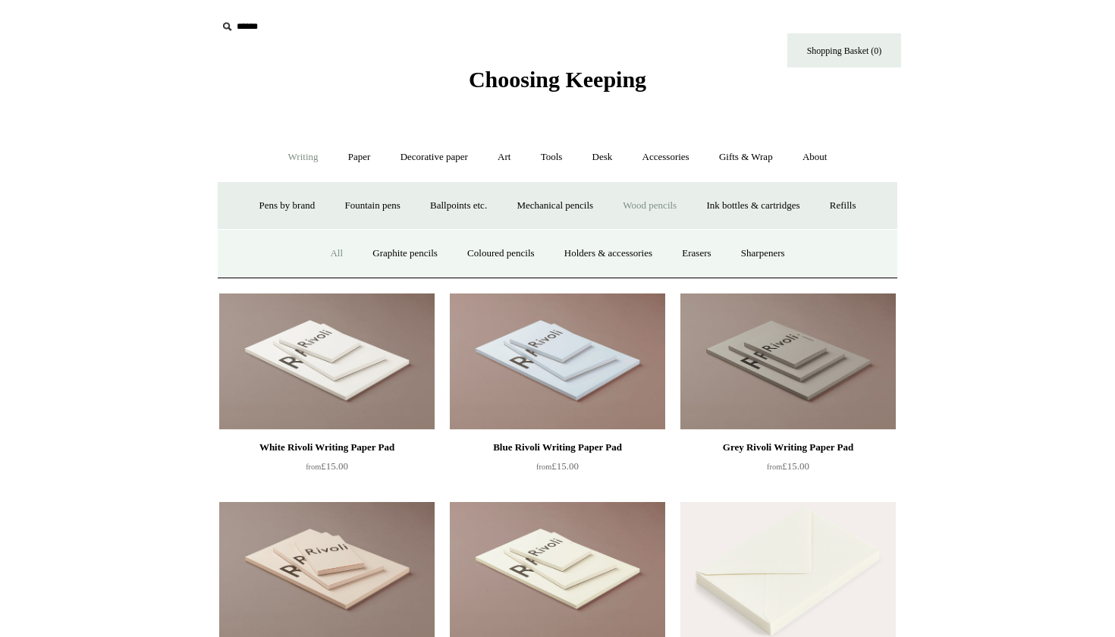
click at [320, 270] on link "All" at bounding box center [336, 254] width 40 height 40
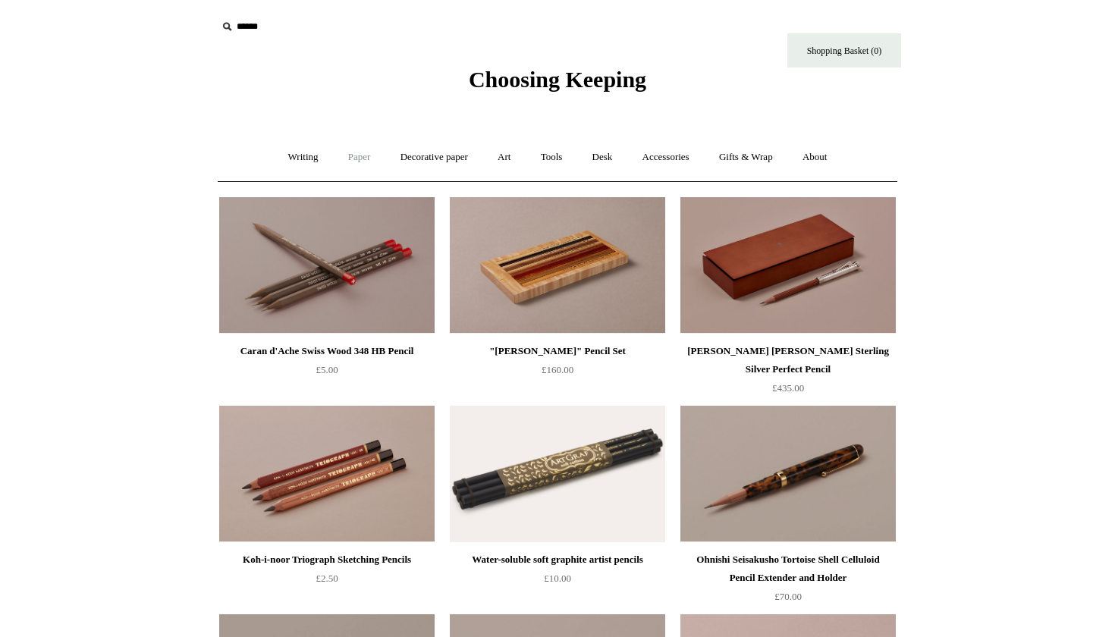
click at [343, 151] on link "Paper +" at bounding box center [360, 157] width 50 height 40
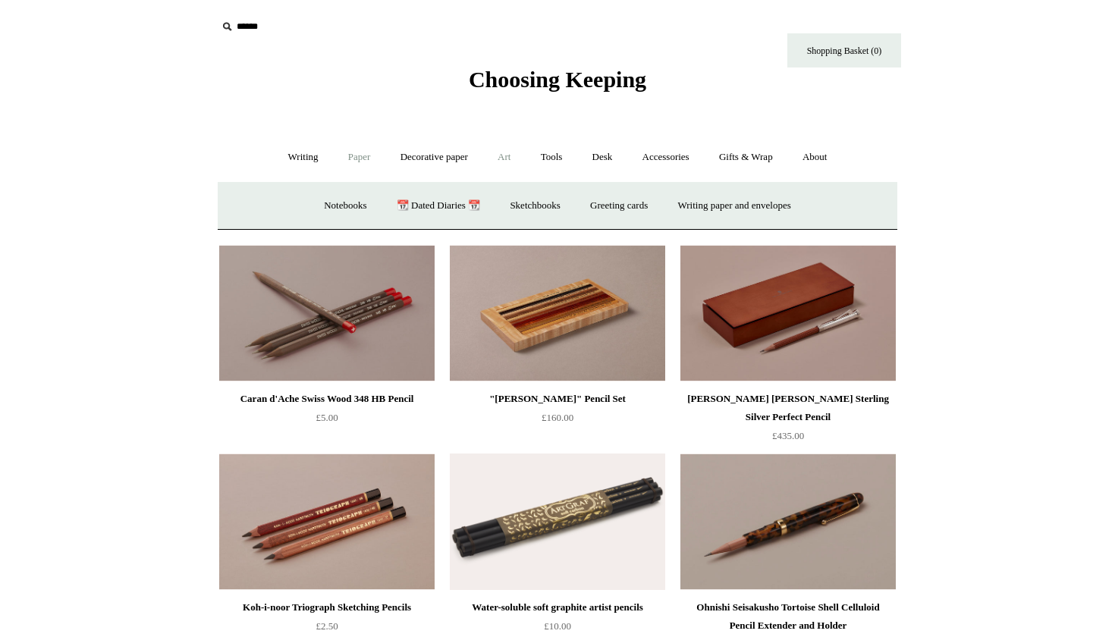
click at [517, 162] on link "Art +" at bounding box center [504, 157] width 40 height 40
click at [612, 152] on link "Desk +" at bounding box center [603, 157] width 48 height 40
click at [469, 202] on link "Boxes & archiving" at bounding box center [461, 206] width 102 height 40
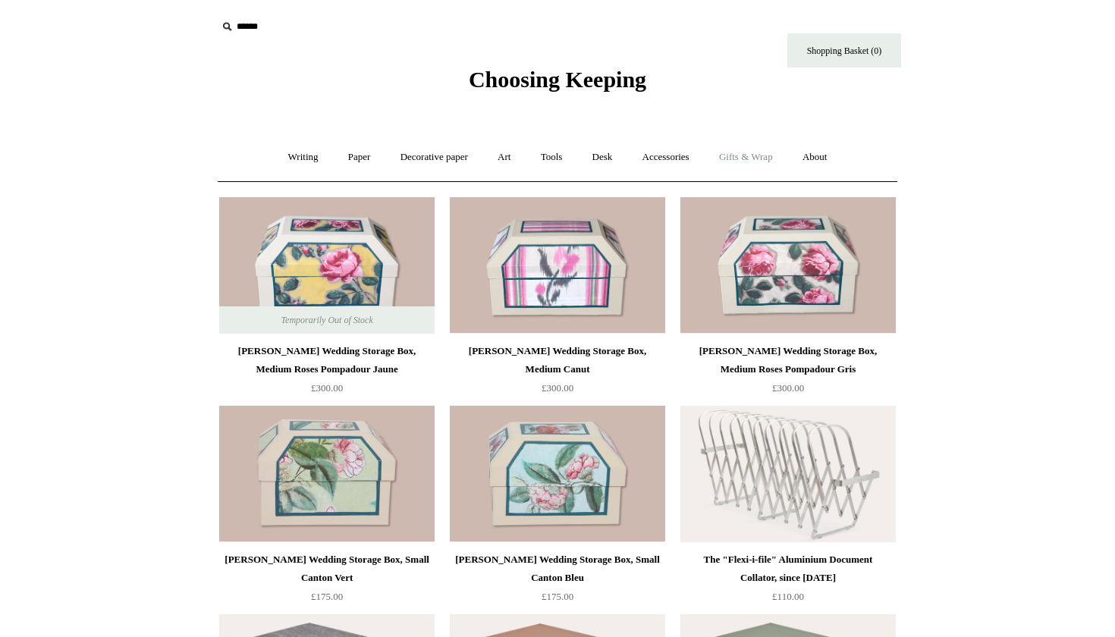
click at [737, 162] on link "Gifts & Wrap +" at bounding box center [746, 157] width 81 height 40
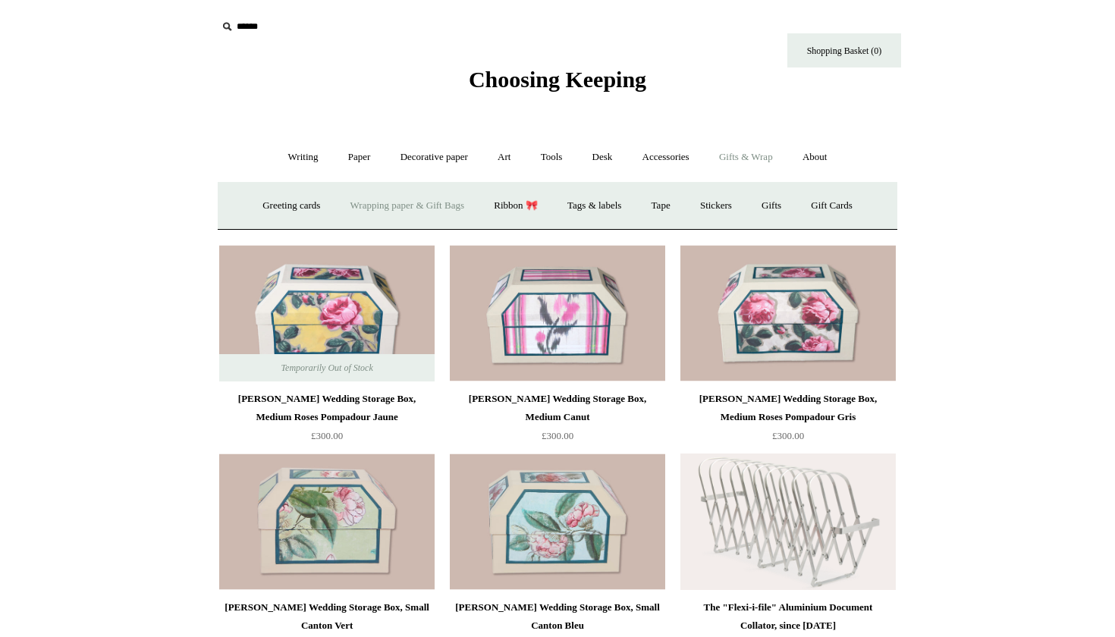
click at [365, 205] on link "Wrapping paper & Gift Bags" at bounding box center [407, 206] width 141 height 40
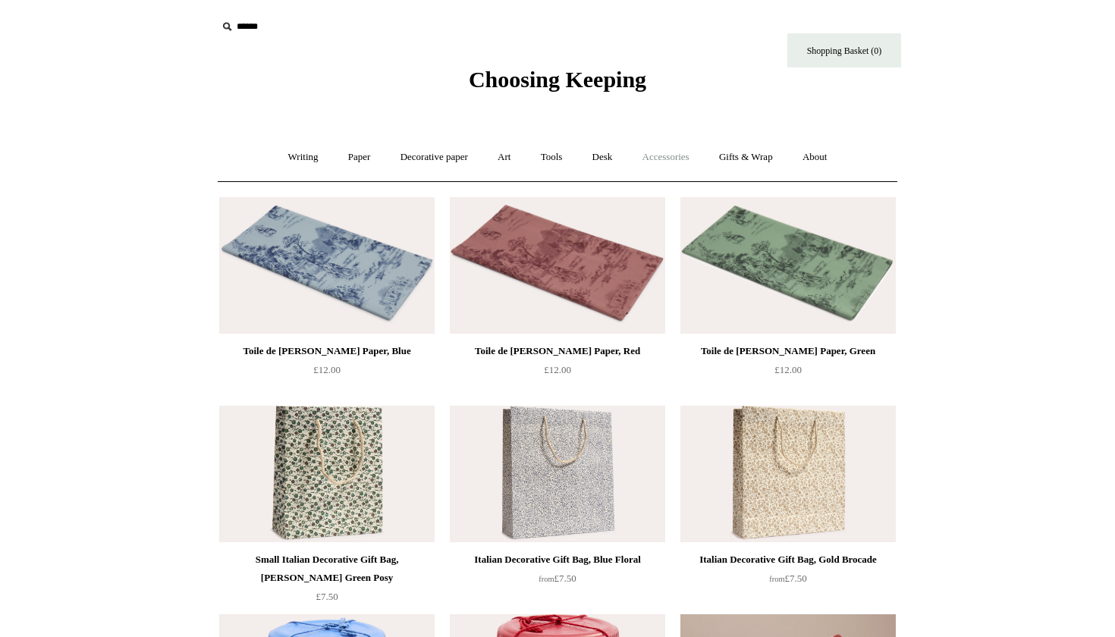
click at [669, 168] on link "Accessories +" at bounding box center [666, 157] width 74 height 40
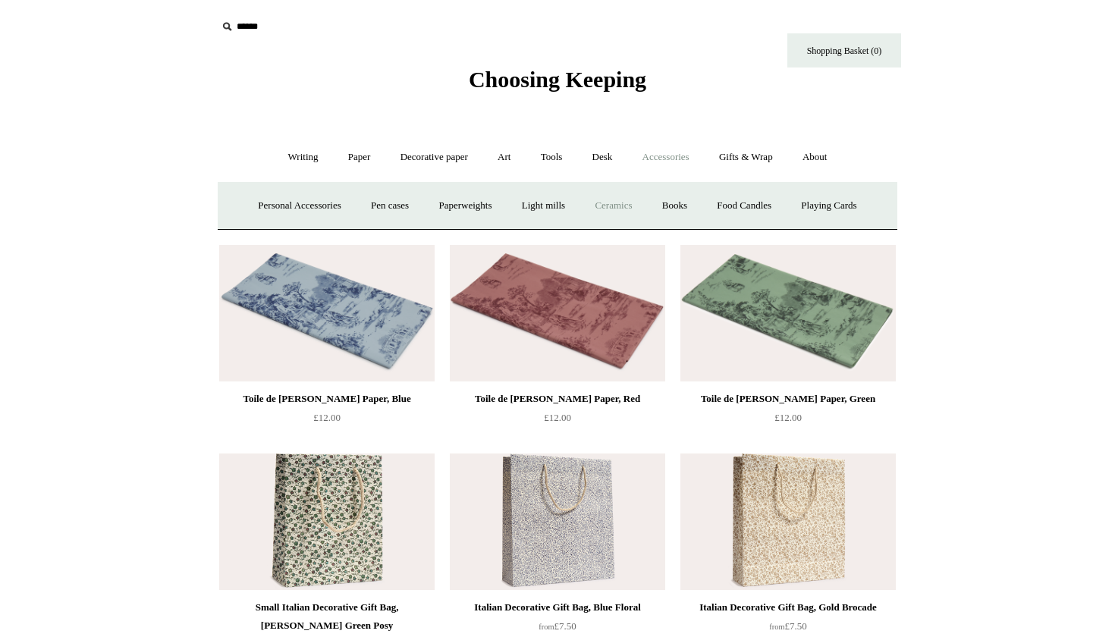
click at [613, 200] on link "Ceramics +" at bounding box center [613, 206] width 64 height 40
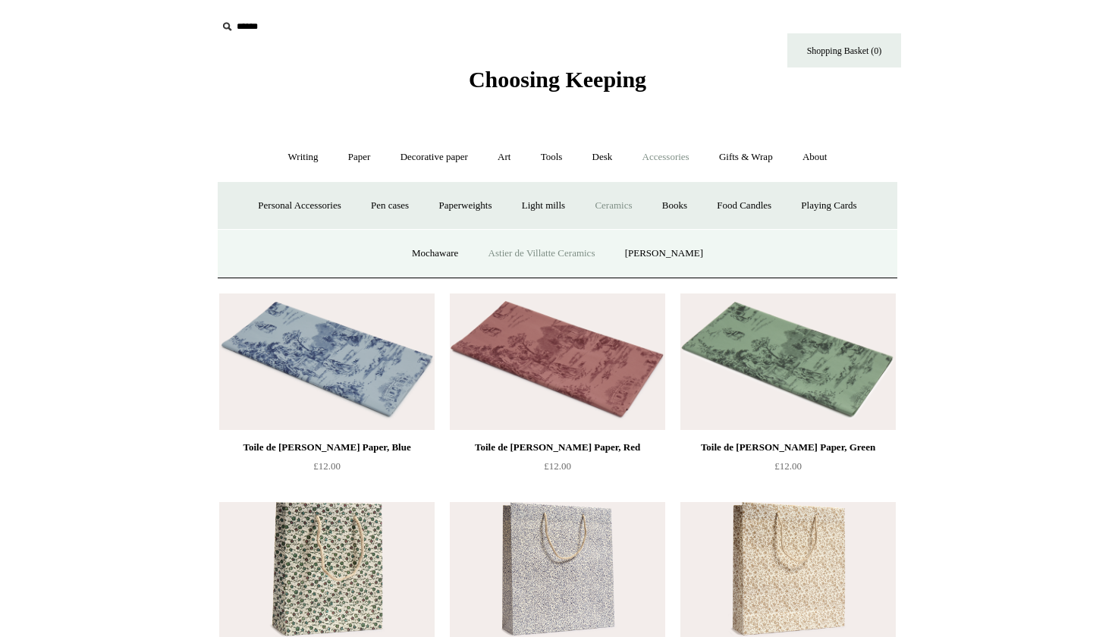
click at [535, 261] on link "Astier de Villatte Ceramics" at bounding box center [542, 254] width 134 height 40
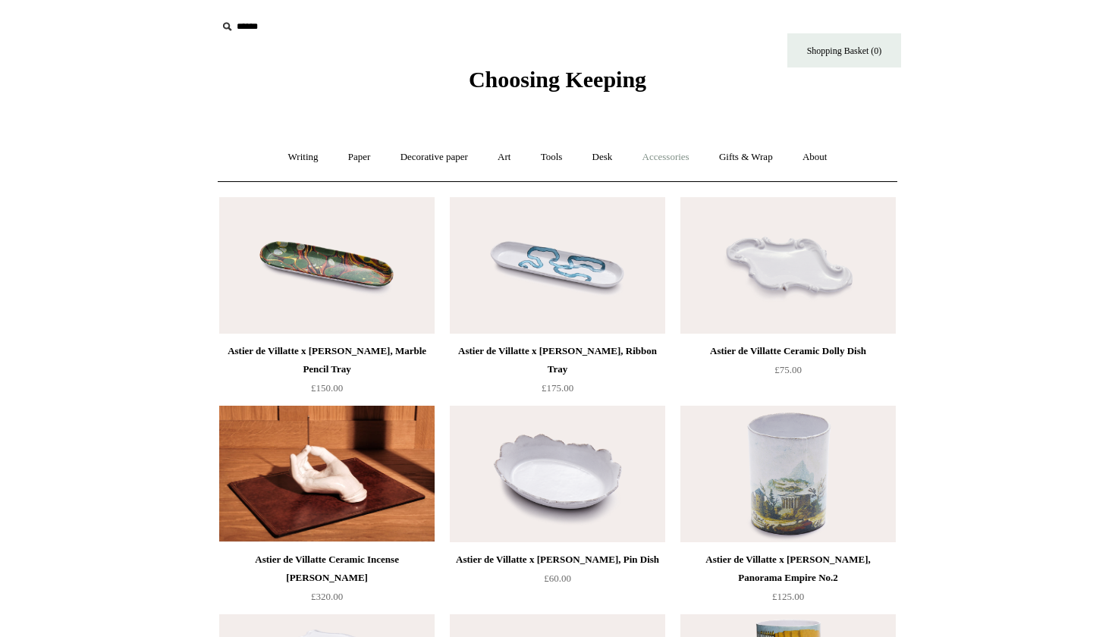
click at [674, 159] on link "Accessories +" at bounding box center [666, 157] width 74 height 40
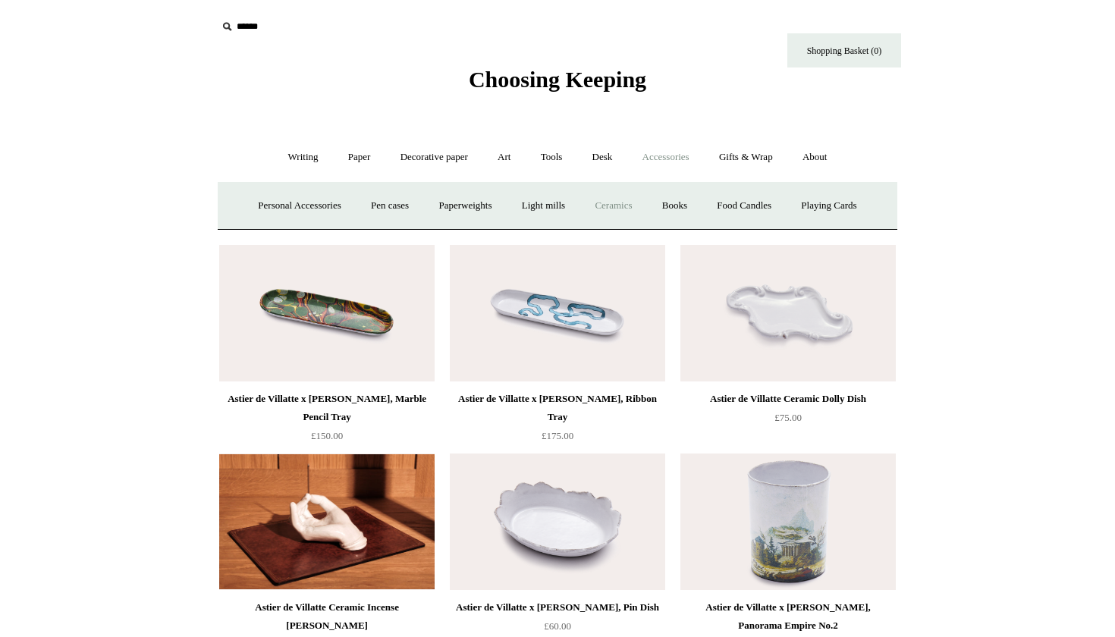
click at [608, 200] on link "Ceramics +" at bounding box center [613, 206] width 64 height 40
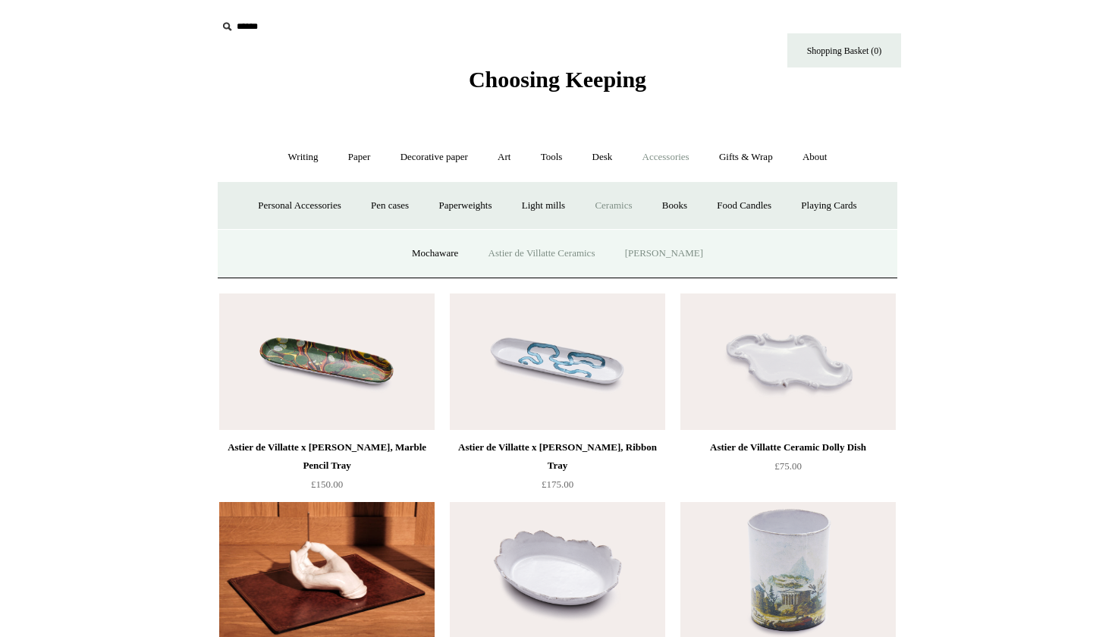
click at [661, 250] on link "[PERSON_NAME]" at bounding box center [663, 254] width 105 height 40
